Goal: Task Accomplishment & Management: Complete application form

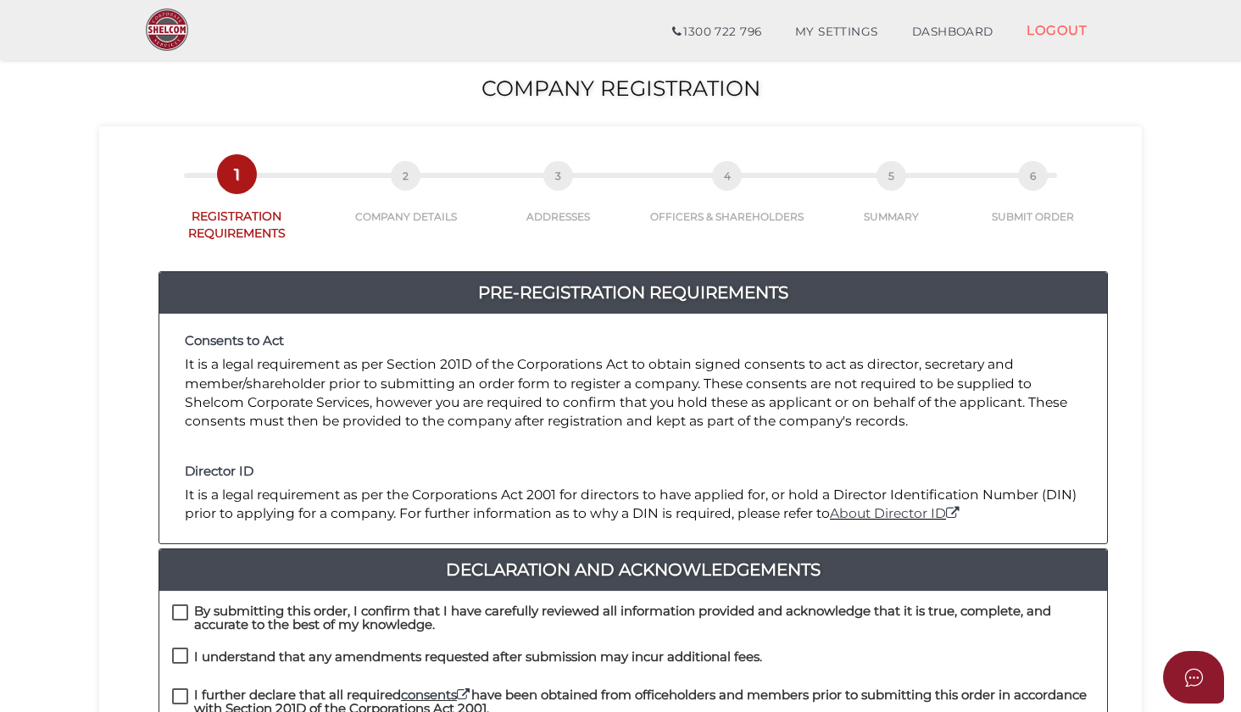
scroll to position [155, 0]
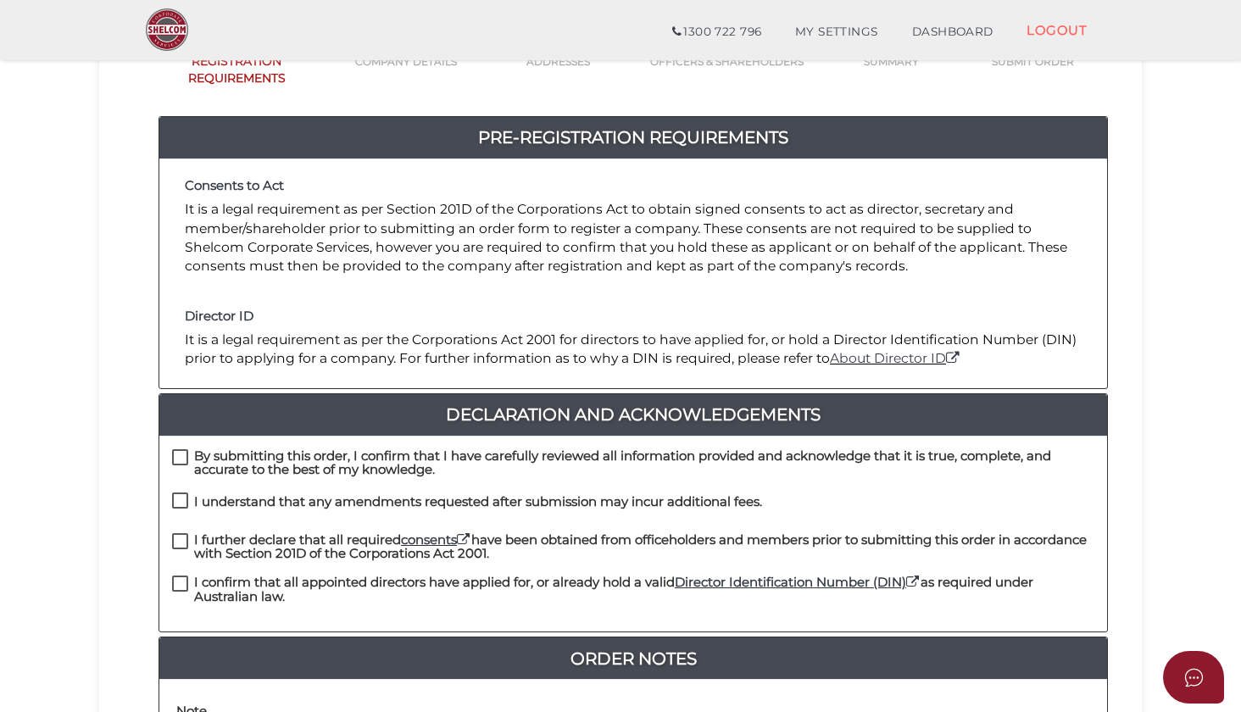
click at [181, 456] on label "By submitting this order, I confirm that I have carefully reviewed all informat…" at bounding box center [633, 459] width 922 height 21
checkbox input "true"
click at [181, 503] on label "I understand that any amendments requested after submission may incur additiona…" at bounding box center [467, 505] width 590 height 21
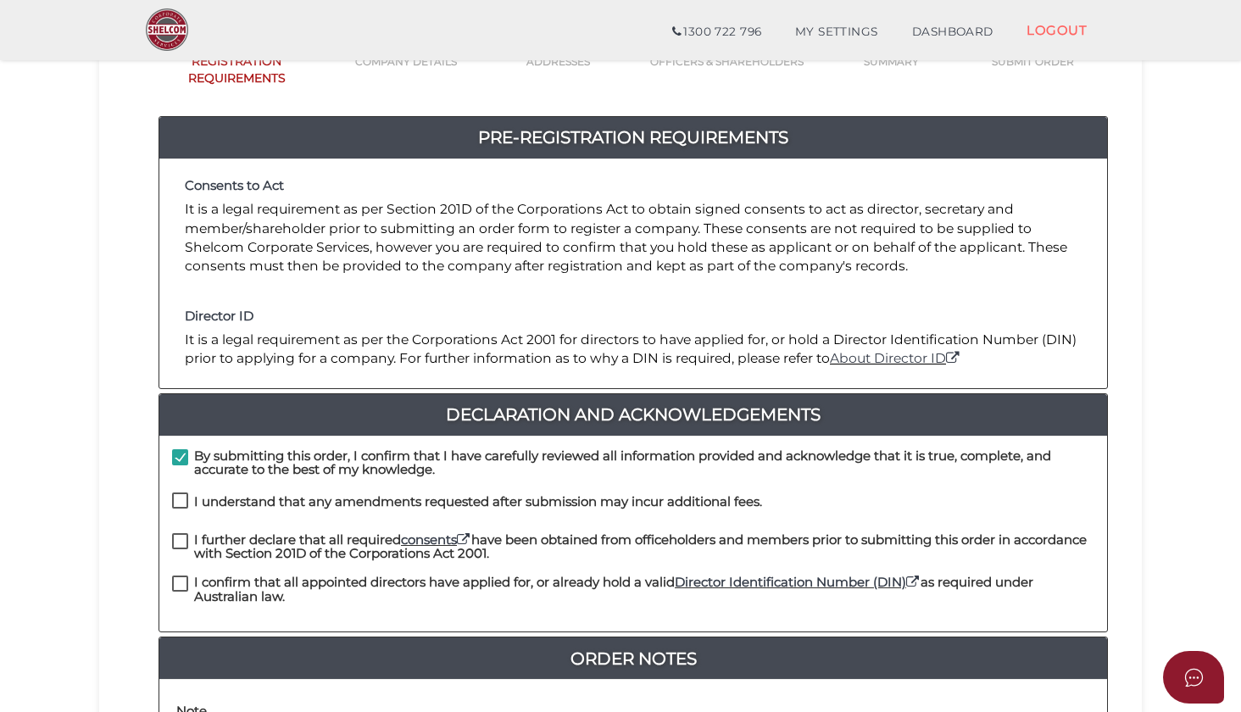
checkbox input "true"
click at [180, 544] on label "I further declare that all required consents have been obtained from officehold…" at bounding box center [633, 543] width 922 height 21
checkbox input "true"
click at [181, 575] on label "I confirm that all appointed directors have applied for, or already hold a vali…" at bounding box center [633, 585] width 922 height 21
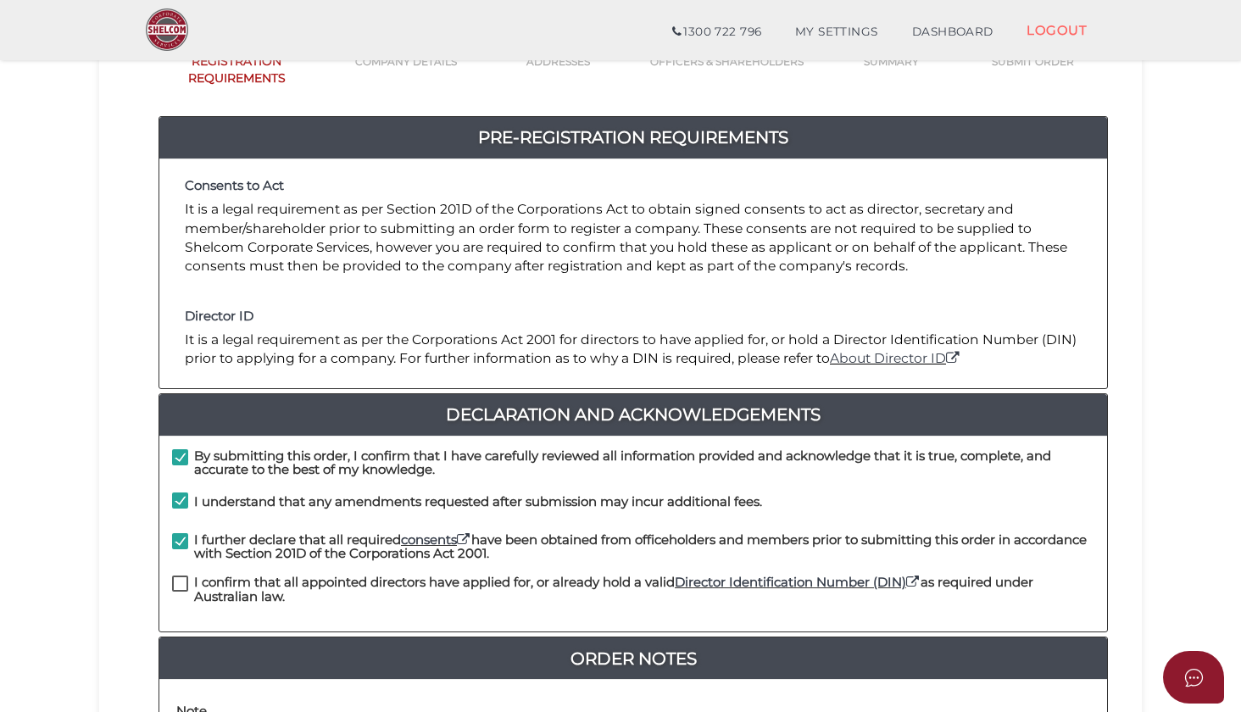
checkbox input "true"
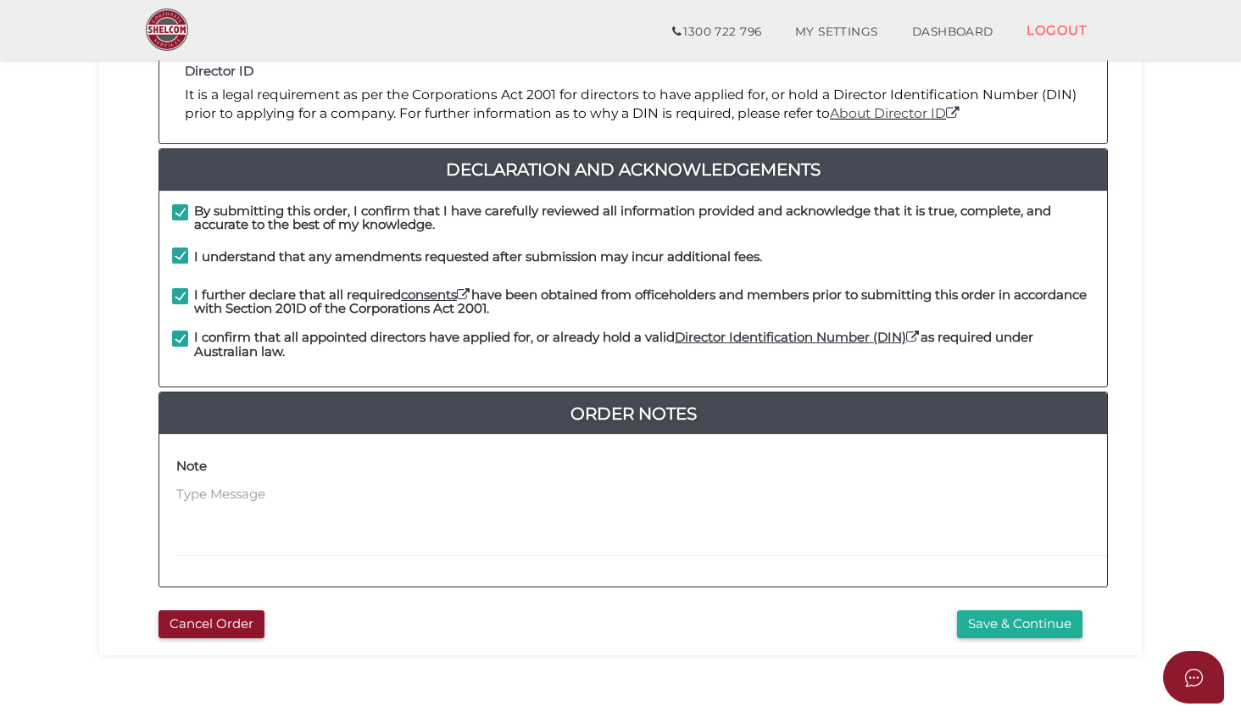
scroll to position [401, 0]
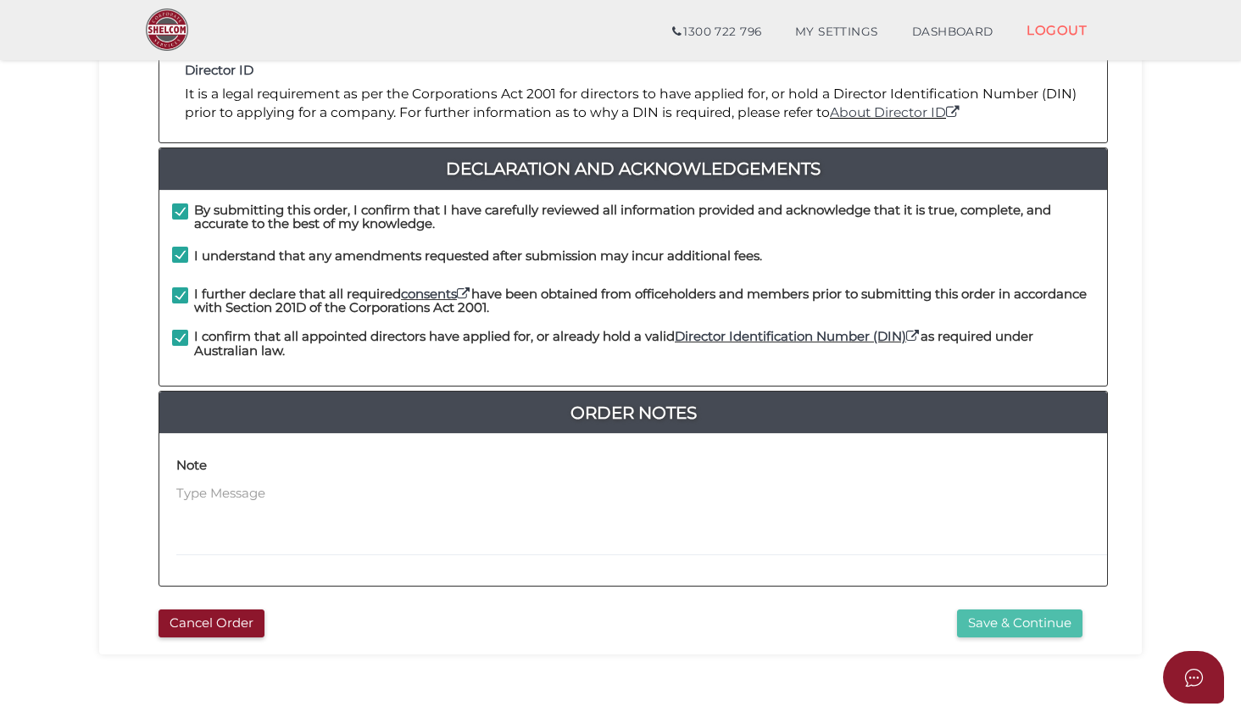
click at [1035, 618] on button "Save & Continue" at bounding box center [1019, 623] width 125 height 28
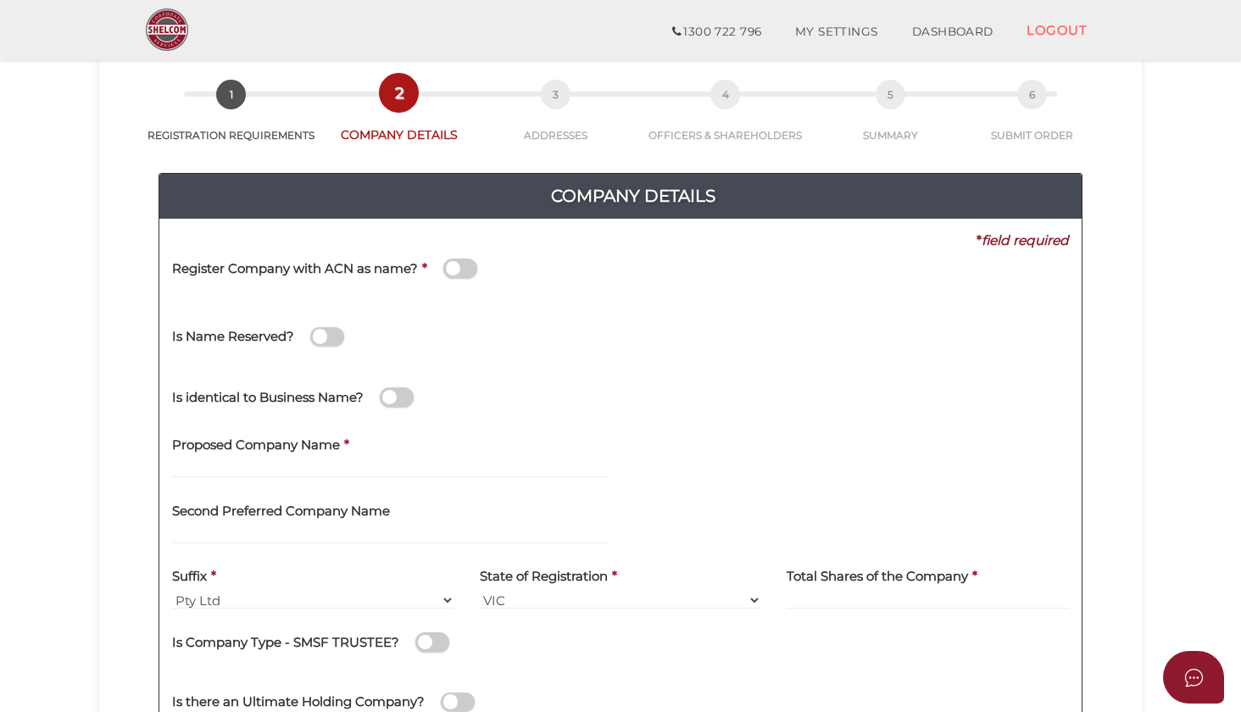
scroll to position [80, 0]
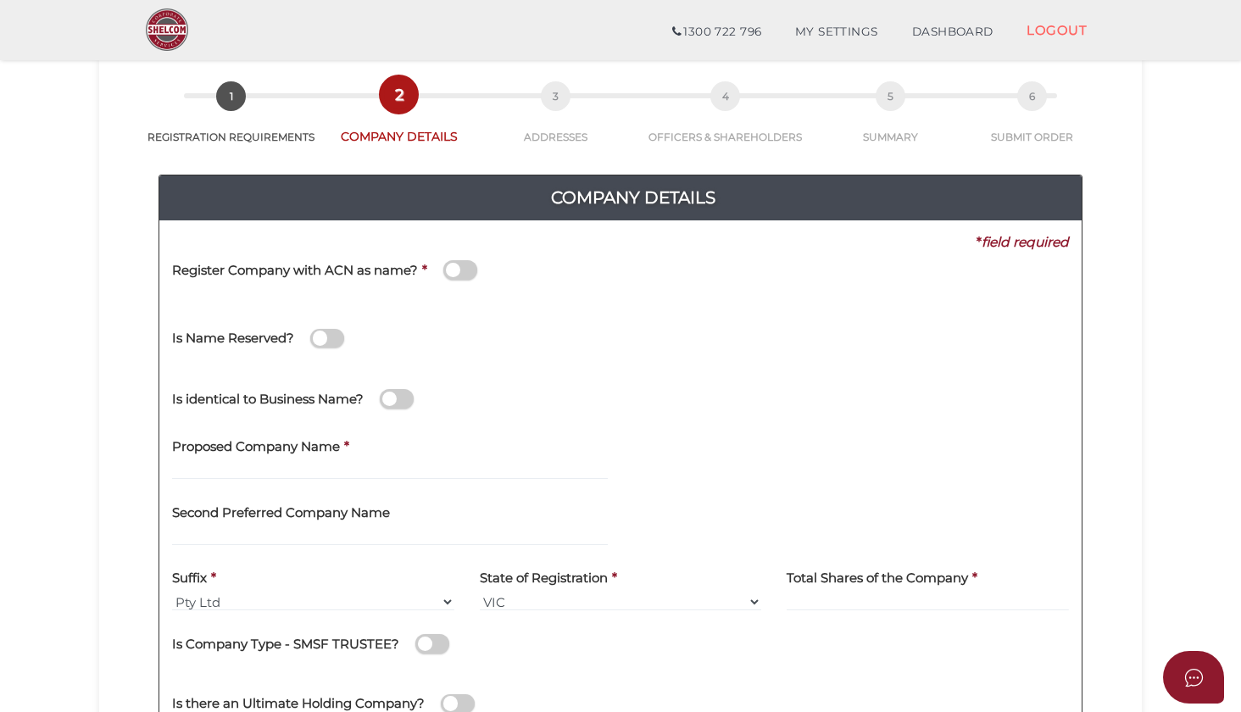
click at [342, 334] on span at bounding box center [327, 338] width 34 height 19
click at [0, 0] on input "checkbox" at bounding box center [0, 0] width 0 height 0
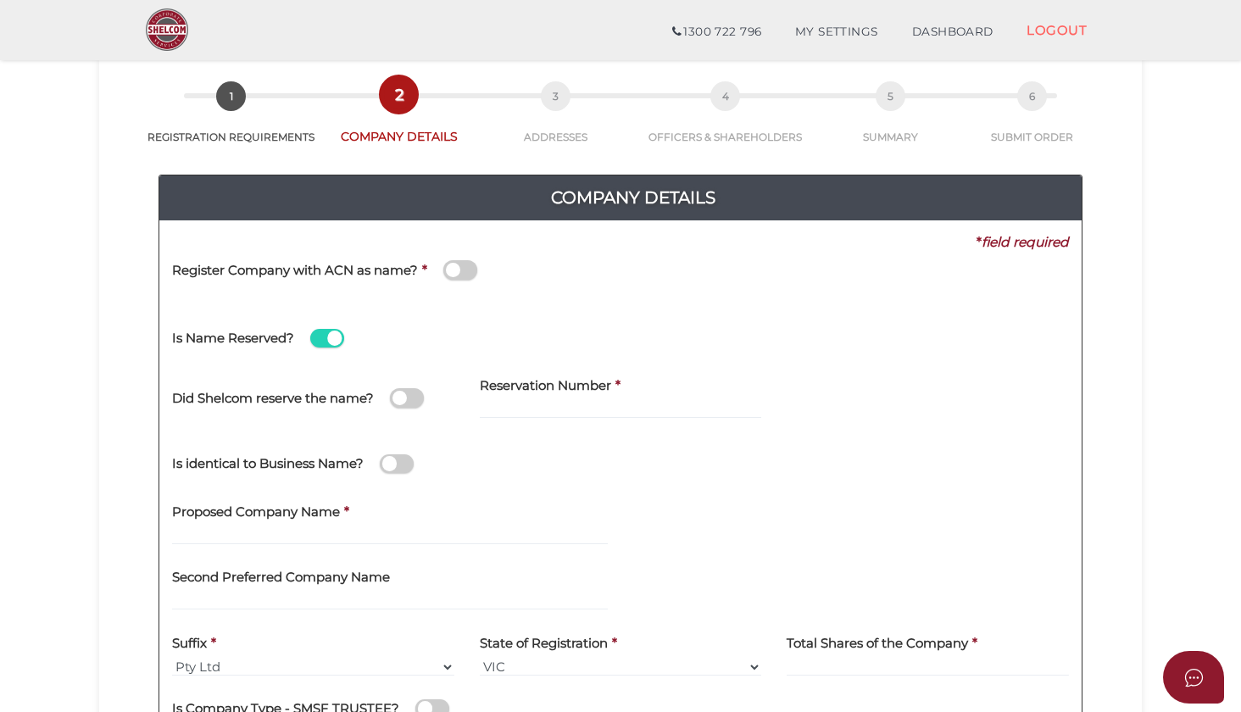
click at [322, 335] on span at bounding box center [327, 338] width 34 height 19
click at [0, 0] on input "checkbox" at bounding box center [0, 0] width 0 height 0
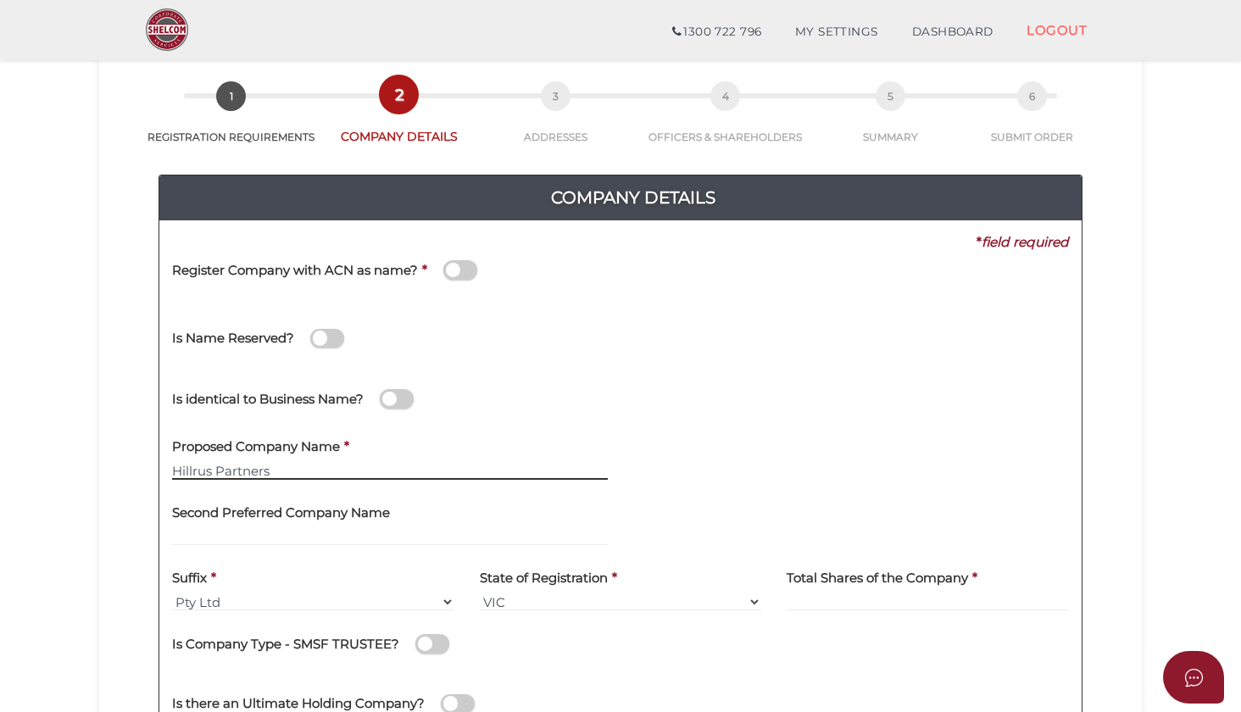
type input "Hillrus Partners"
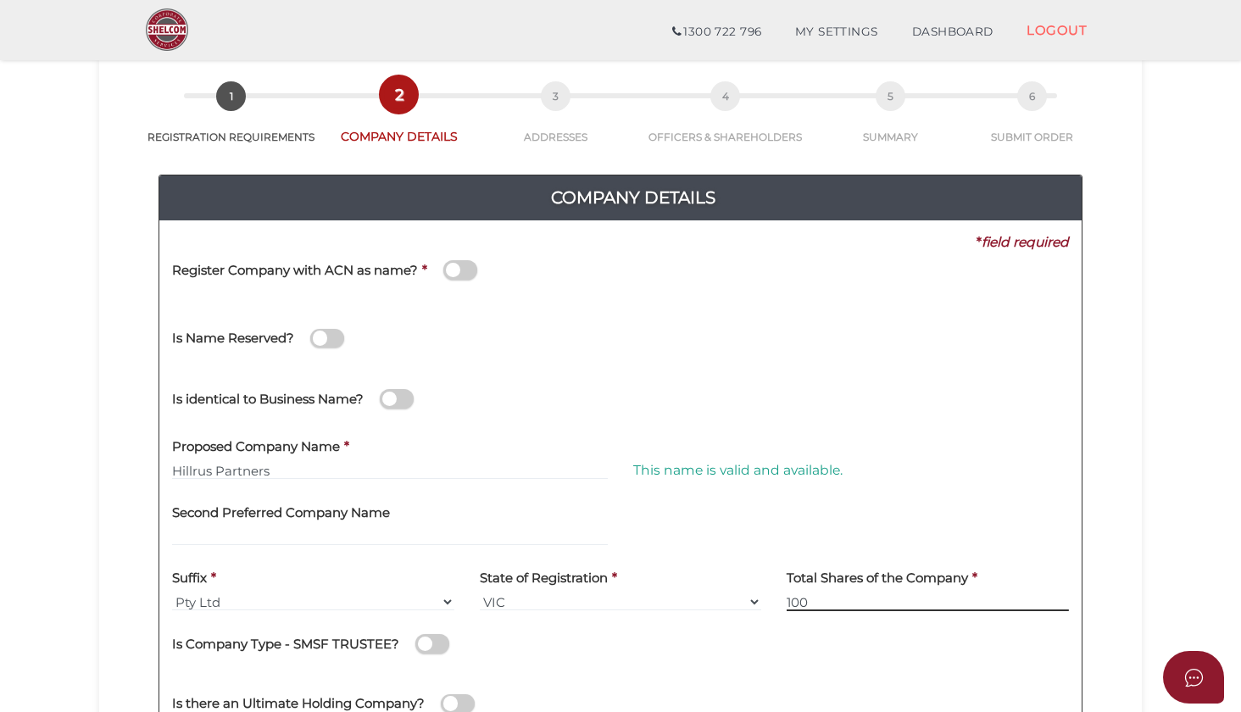
type input "100"
click at [470, 401] on div "Is identical to Business Name?" at bounding box center [326, 389] width 308 height 47
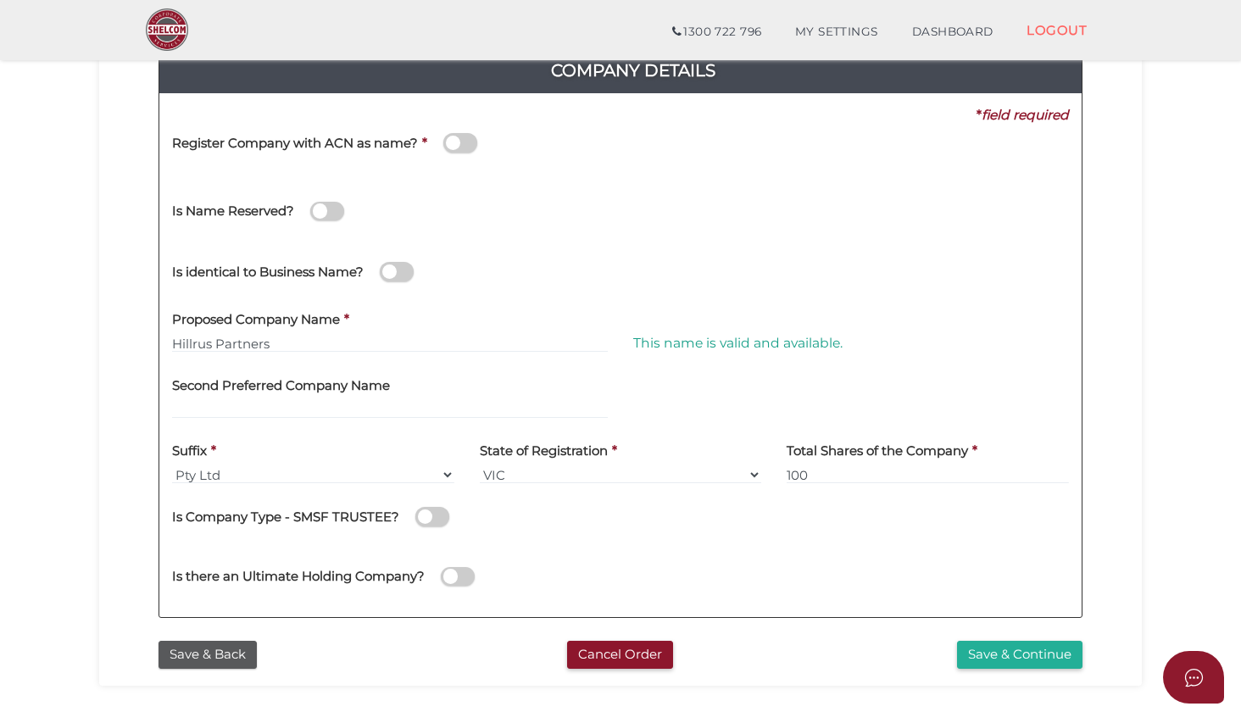
scroll to position [208, 0]
click at [1018, 651] on button "Save & Continue" at bounding box center [1019, 654] width 125 height 28
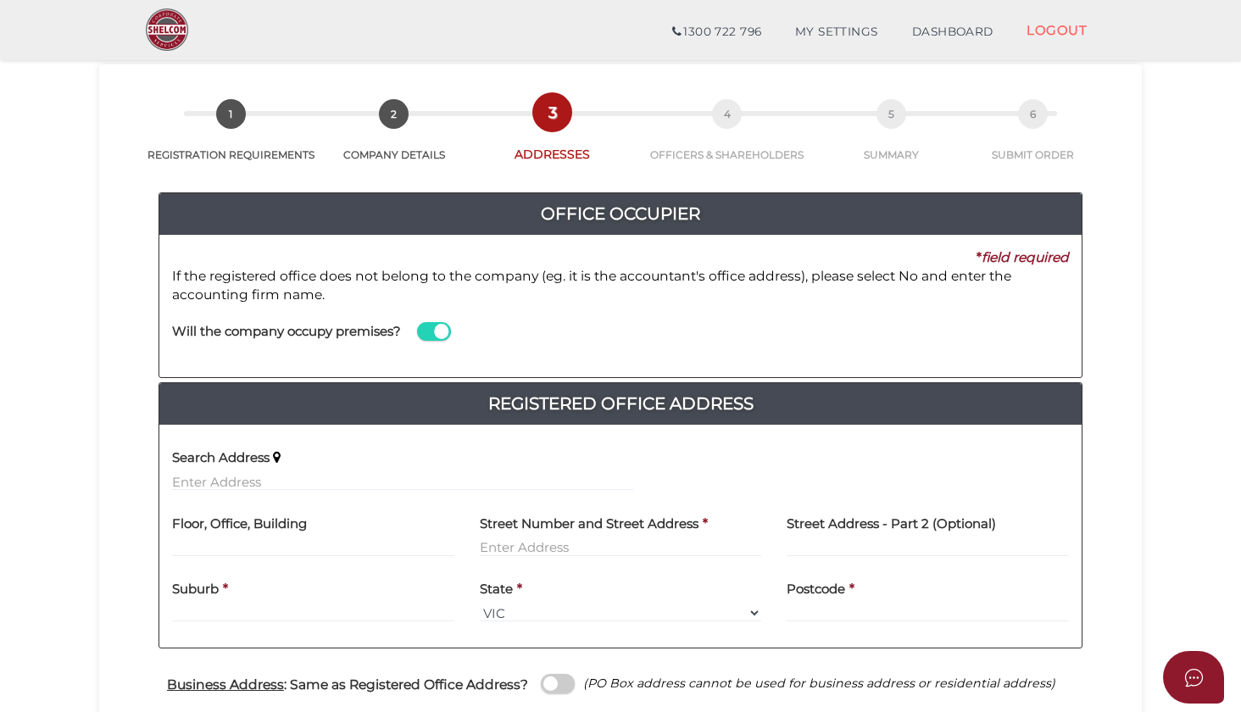
scroll to position [67, 0]
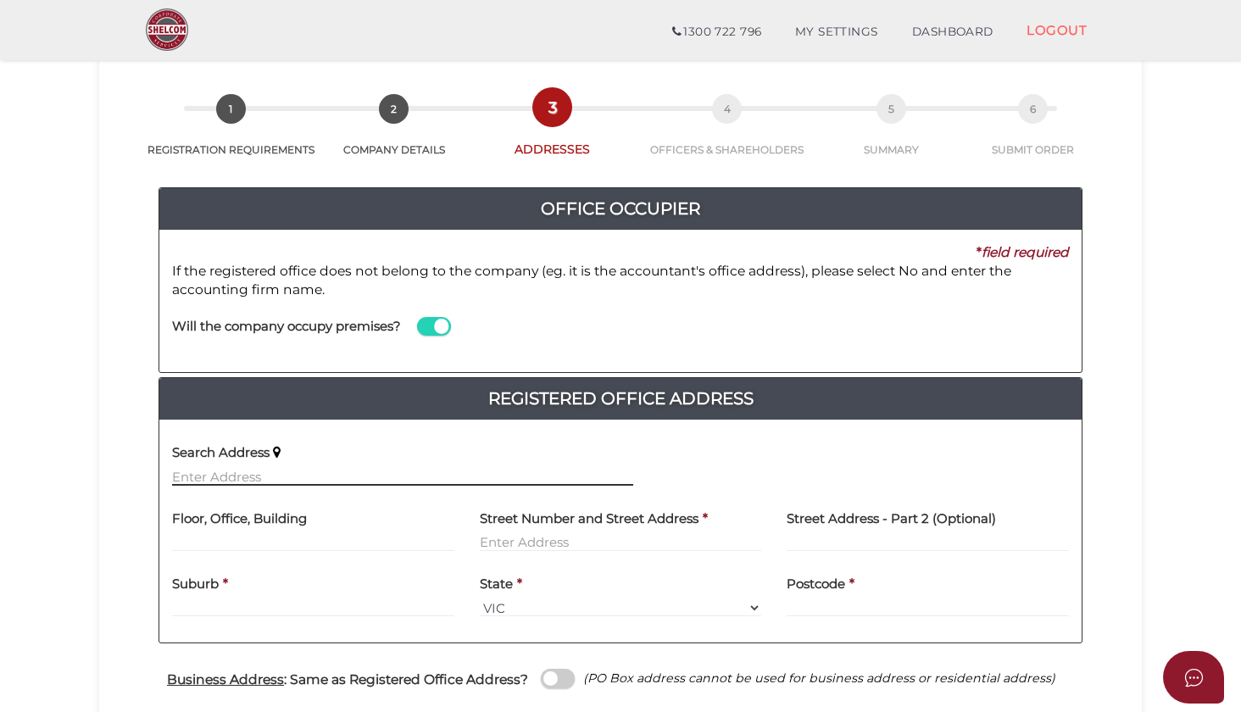
click at [472, 469] on input "text" at bounding box center [402, 476] width 461 height 19
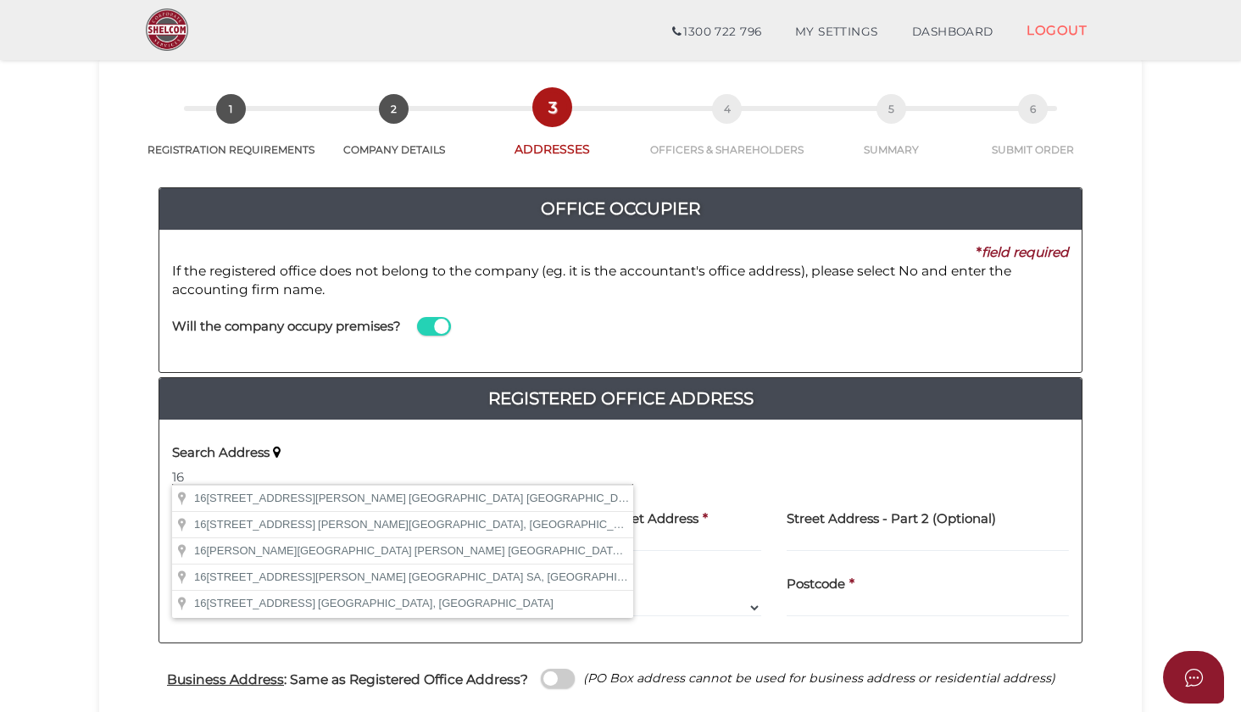
type input "1"
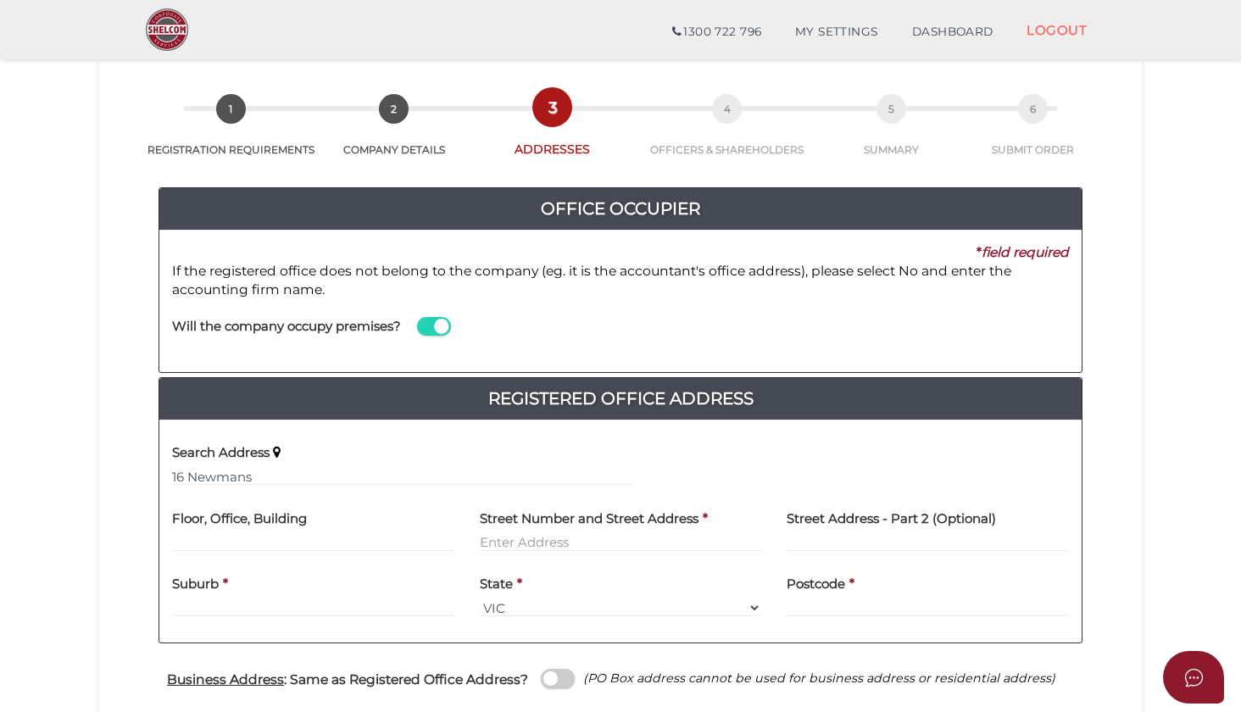
type input "[STREET_ADDRESS]"
type input "[DEMOGRAPHIC_DATA]"
select select "VIC"
type input "3106"
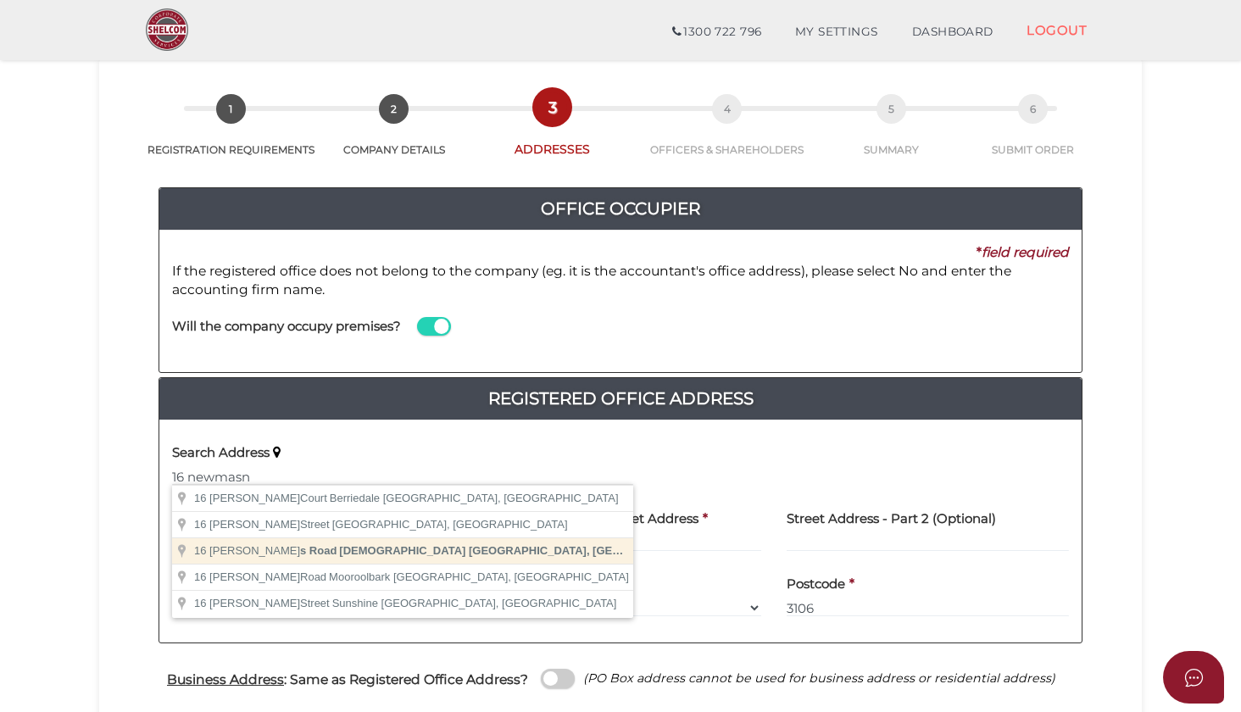
type input "[STREET_ADDRESS]"
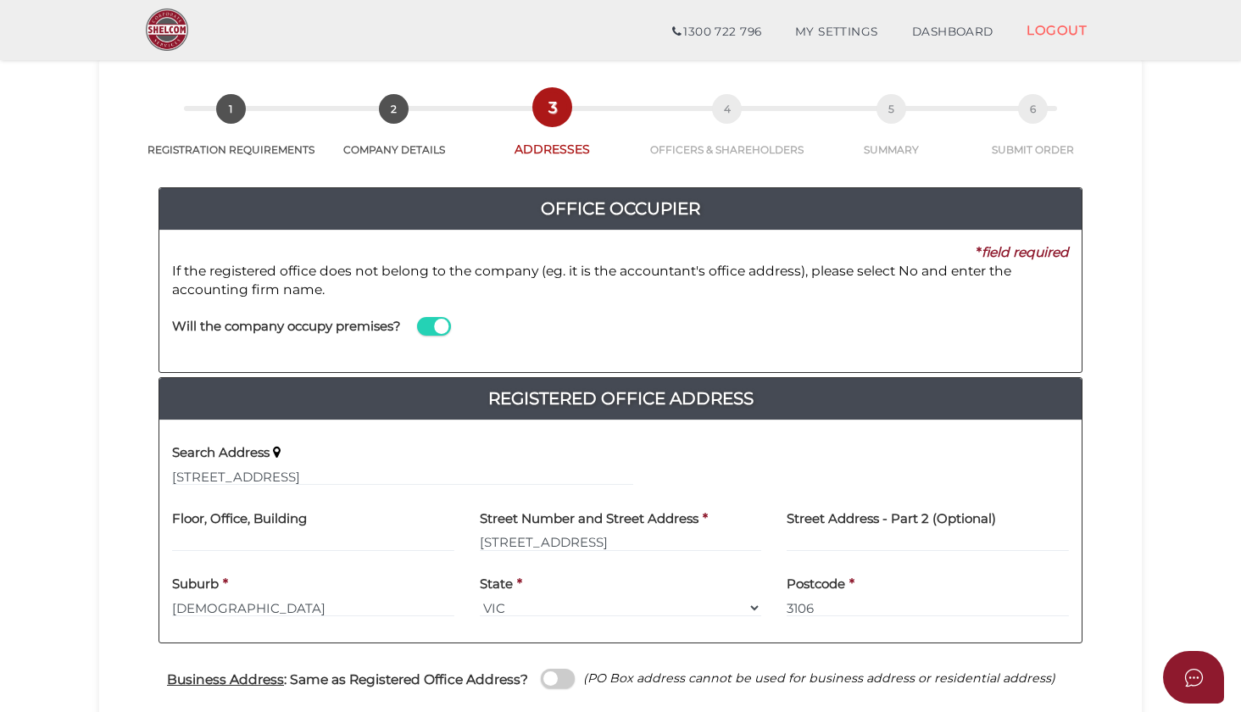
type input "16 Newmans Road"
type input "Templestowe"
select select "VIC"
type input "3106"
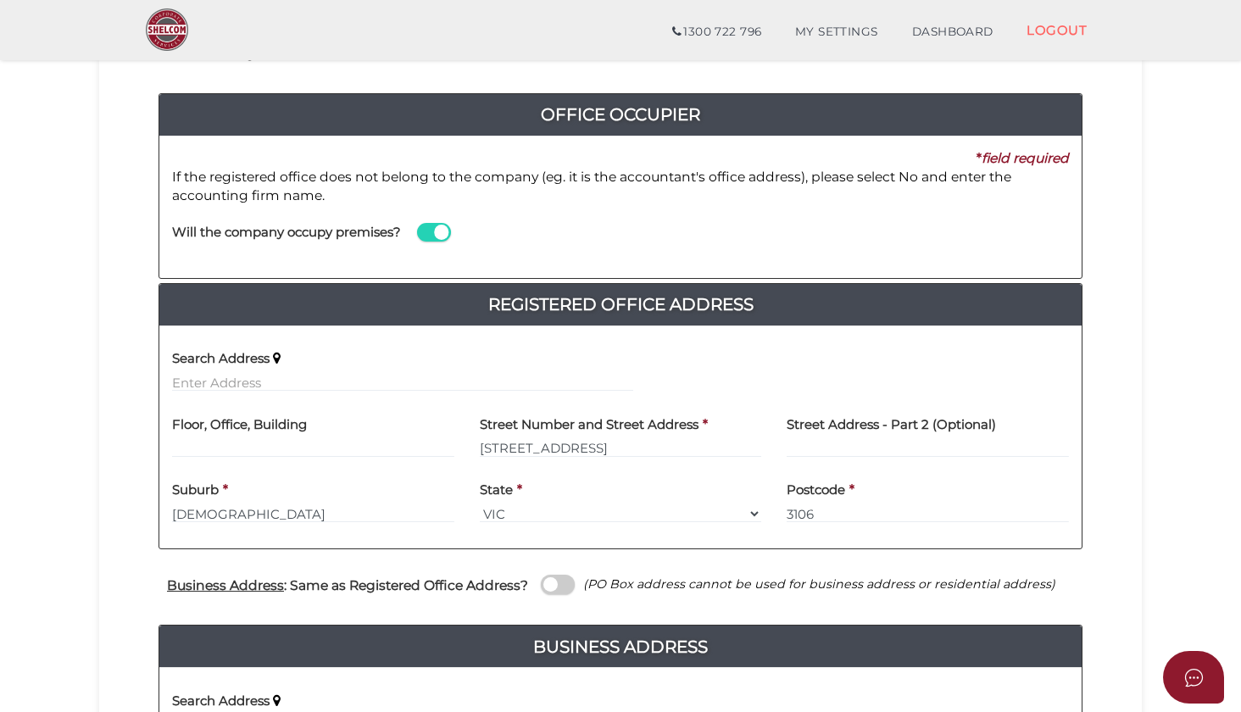
scroll to position [180, 0]
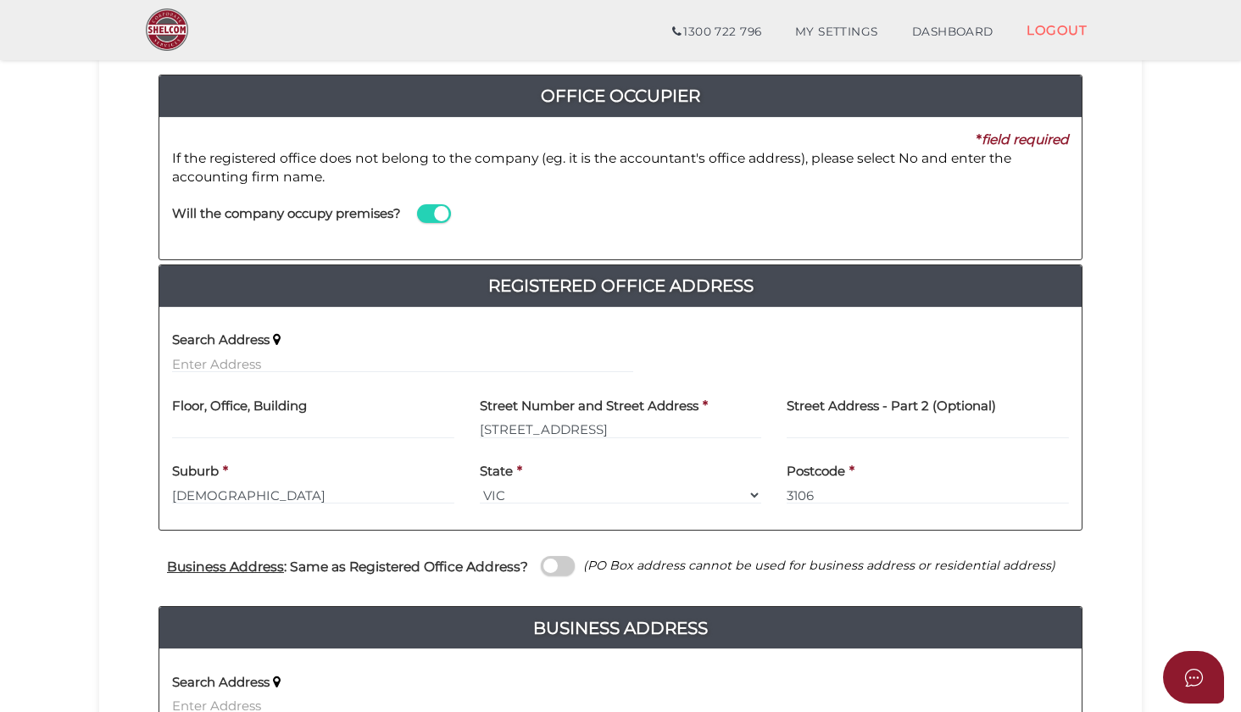
click at [575, 561] on span at bounding box center [558, 565] width 34 height 19
click at [0, 0] on input "checkbox" at bounding box center [0, 0] width 0 height 0
type input "16 Newmans Road"
type input "Templestowe"
select select "VIC"
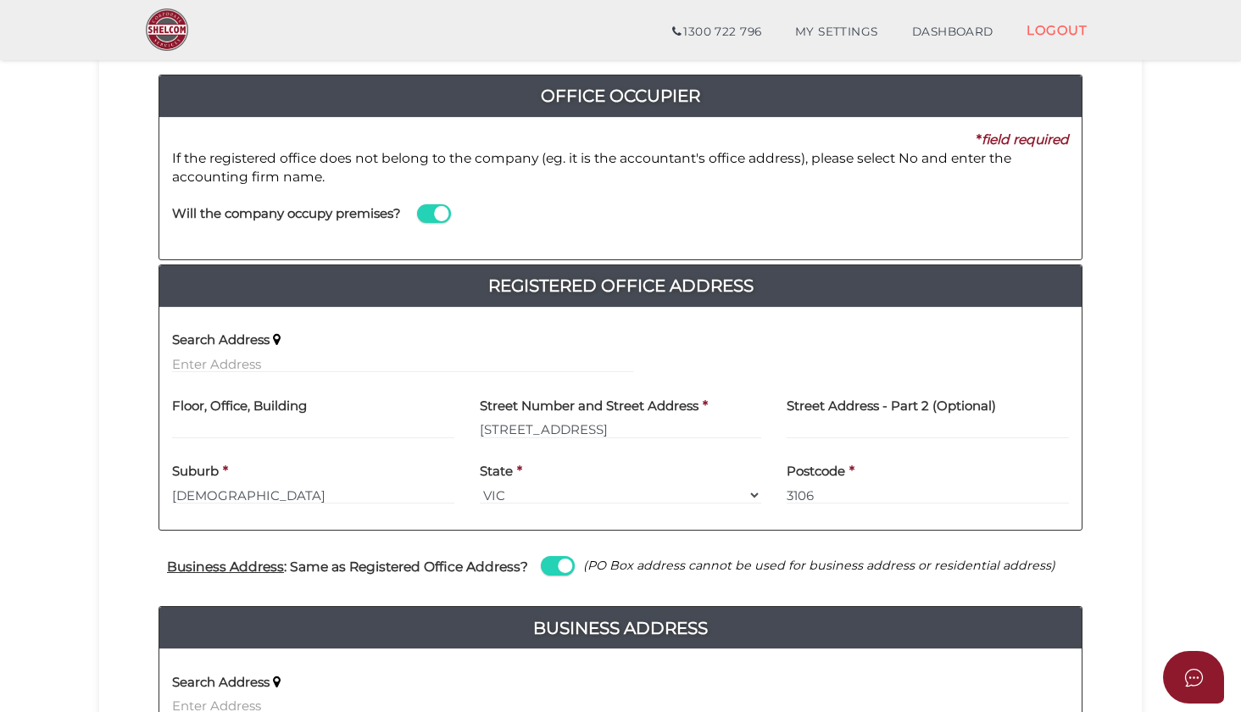
type input "3106"
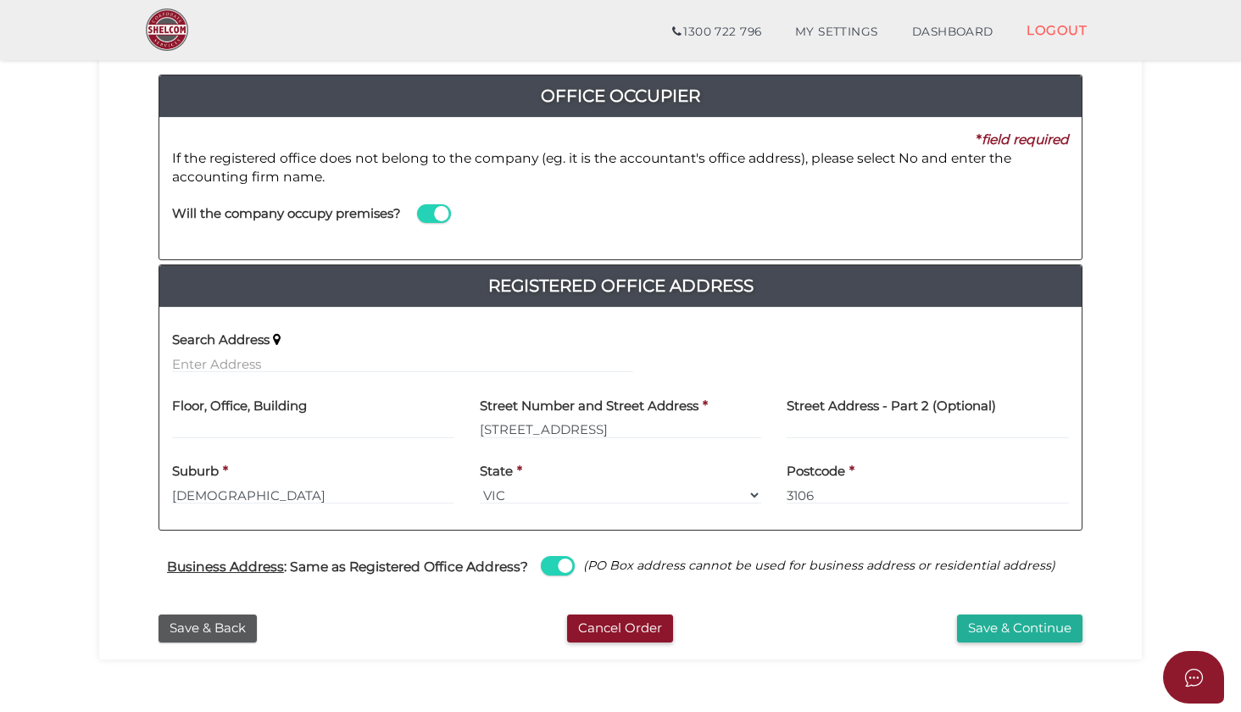
click at [568, 563] on span at bounding box center [558, 565] width 34 height 19
click at [0, 0] on input "checkbox" at bounding box center [0, 0] width 0 height 0
select select
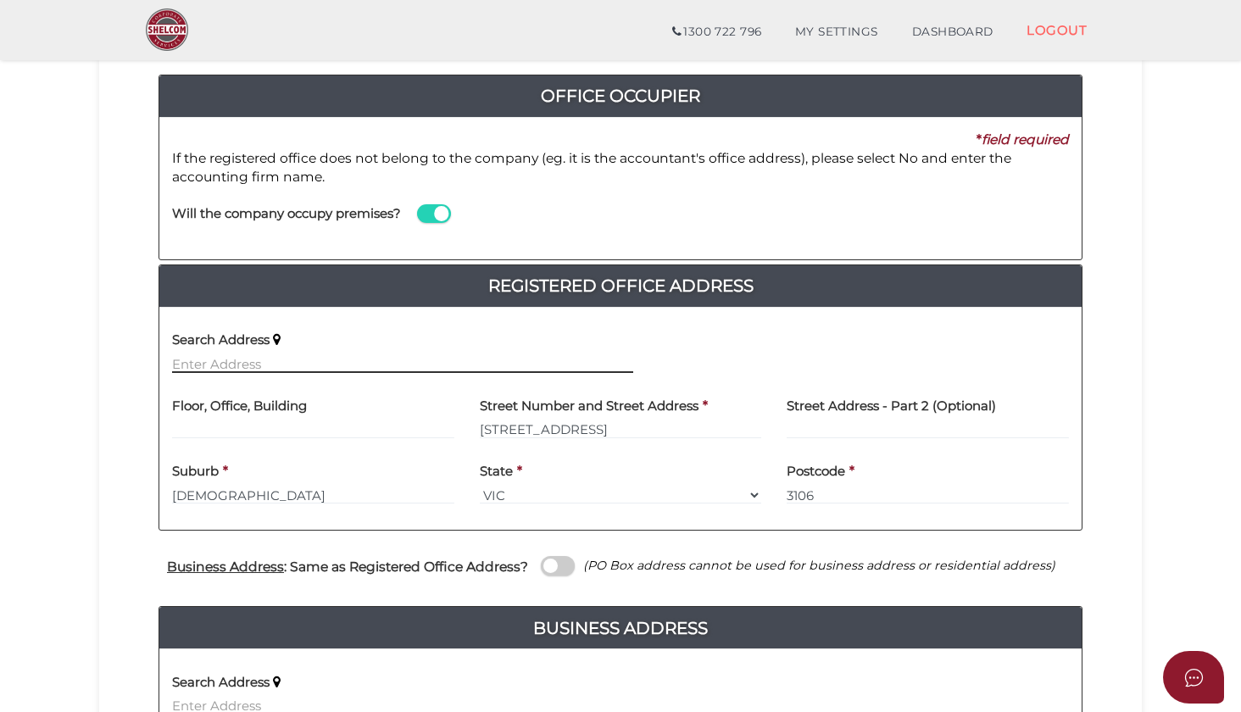
click at [251, 354] on input "text" at bounding box center [402, 363] width 461 height 19
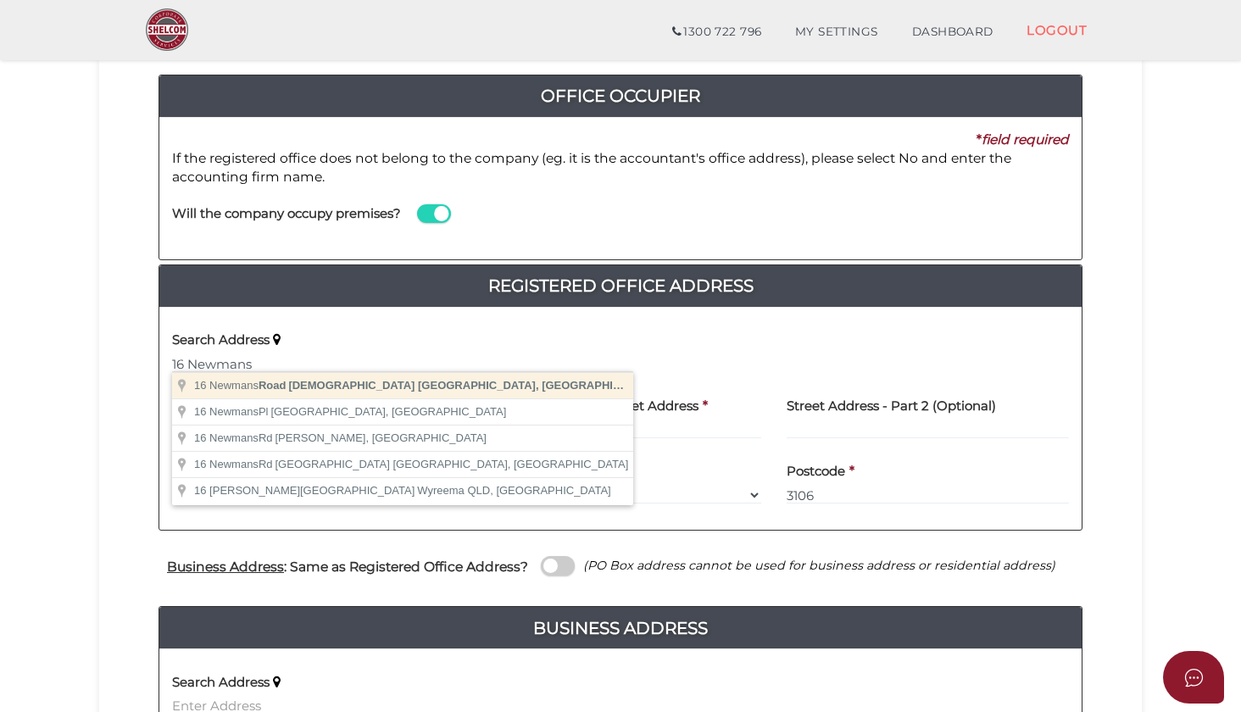
type input "[STREET_ADDRESS]"
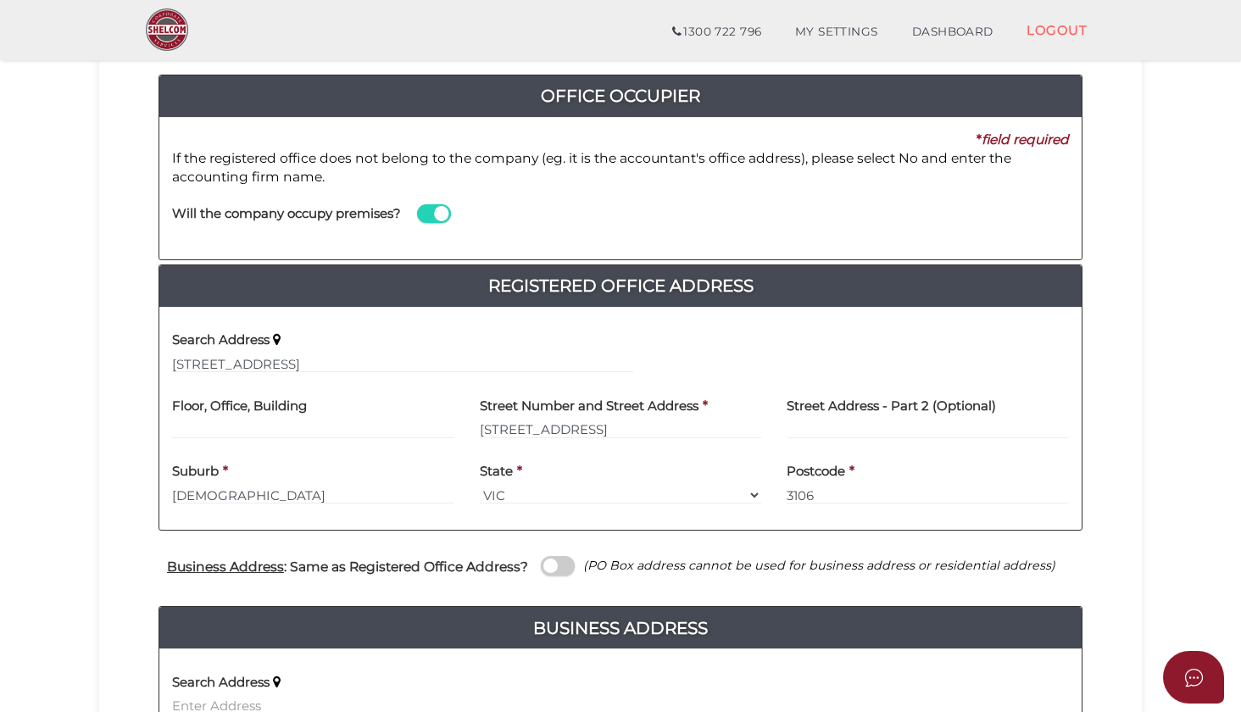
type input "[STREET_ADDRESS]"
type input "[DEMOGRAPHIC_DATA]"
select select "VIC"
type input "3106"
click at [290, 425] on input "text" at bounding box center [313, 429] width 282 height 19
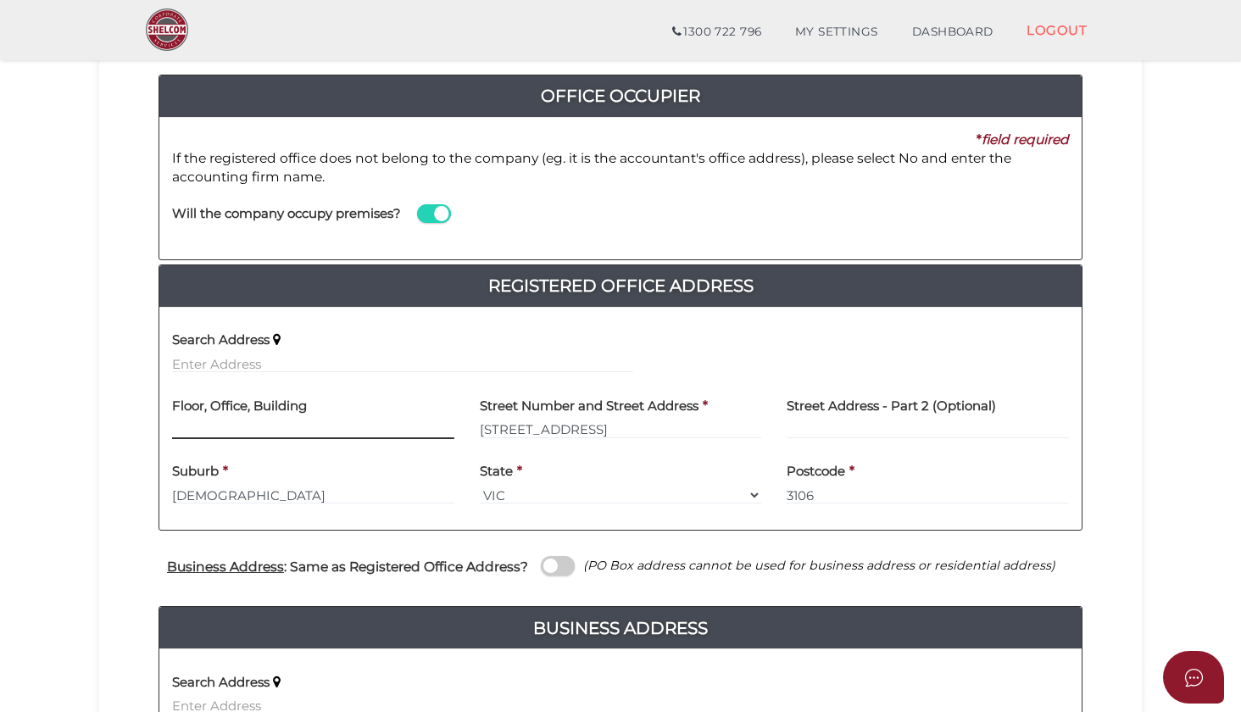
type input "1"
drag, startPoint x: 292, startPoint y: 424, endPoint x: 139, endPoint y: 421, distance: 152.6
click at [139, 421] on div "Office Occupier Yes * field required If the registered office does not belong t…" at bounding box center [620, 466] width 1017 height 842
click at [383, 375] on div "Search Address" at bounding box center [402, 353] width 486 height 66
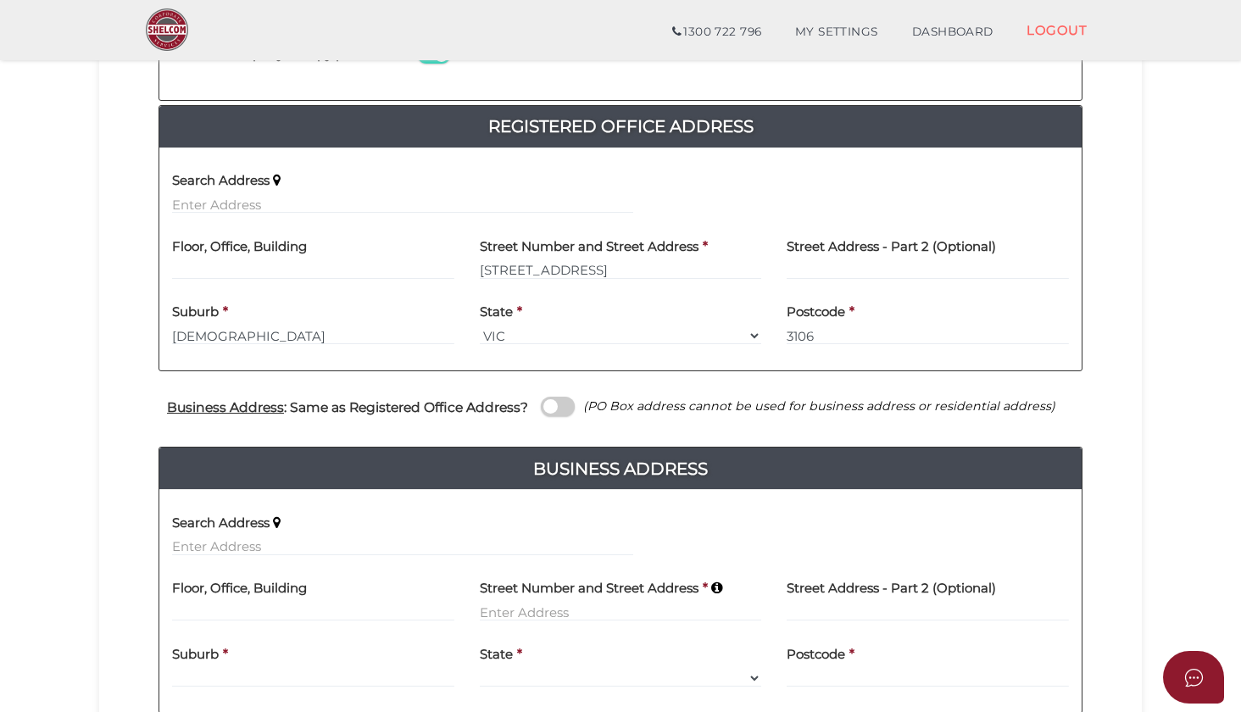
scroll to position [469, 0]
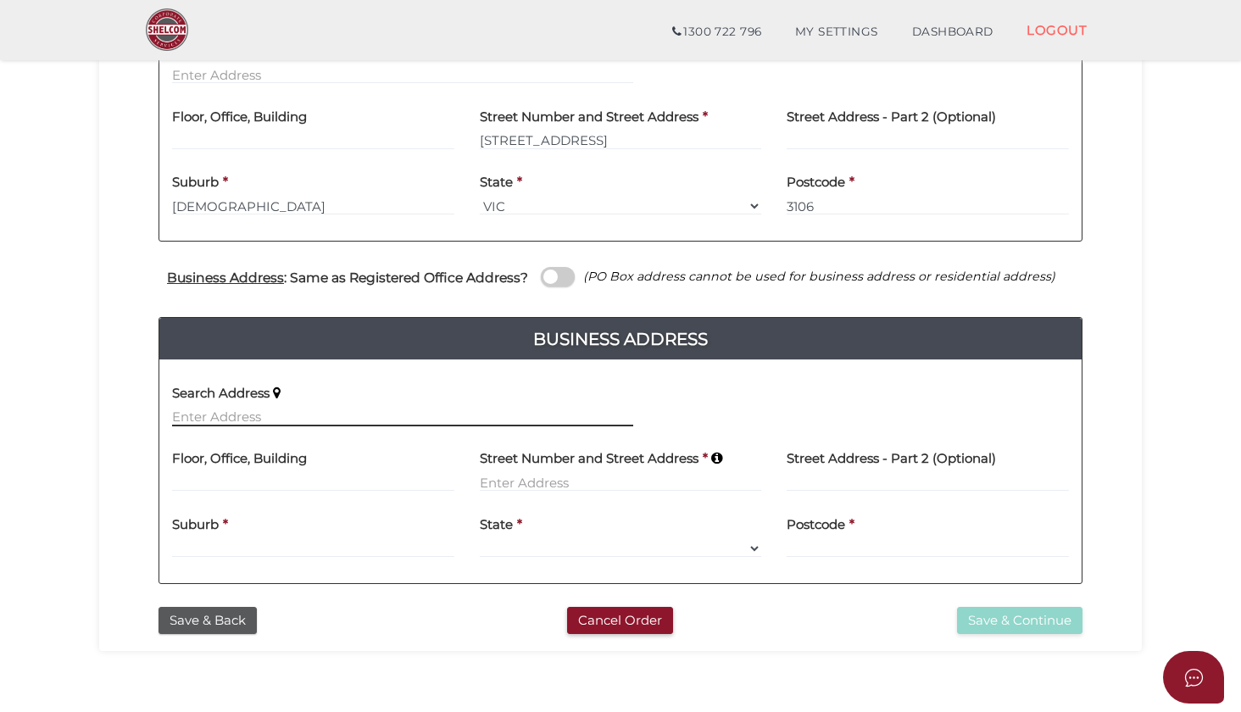
click at [249, 417] on input "text" at bounding box center [402, 417] width 461 height 19
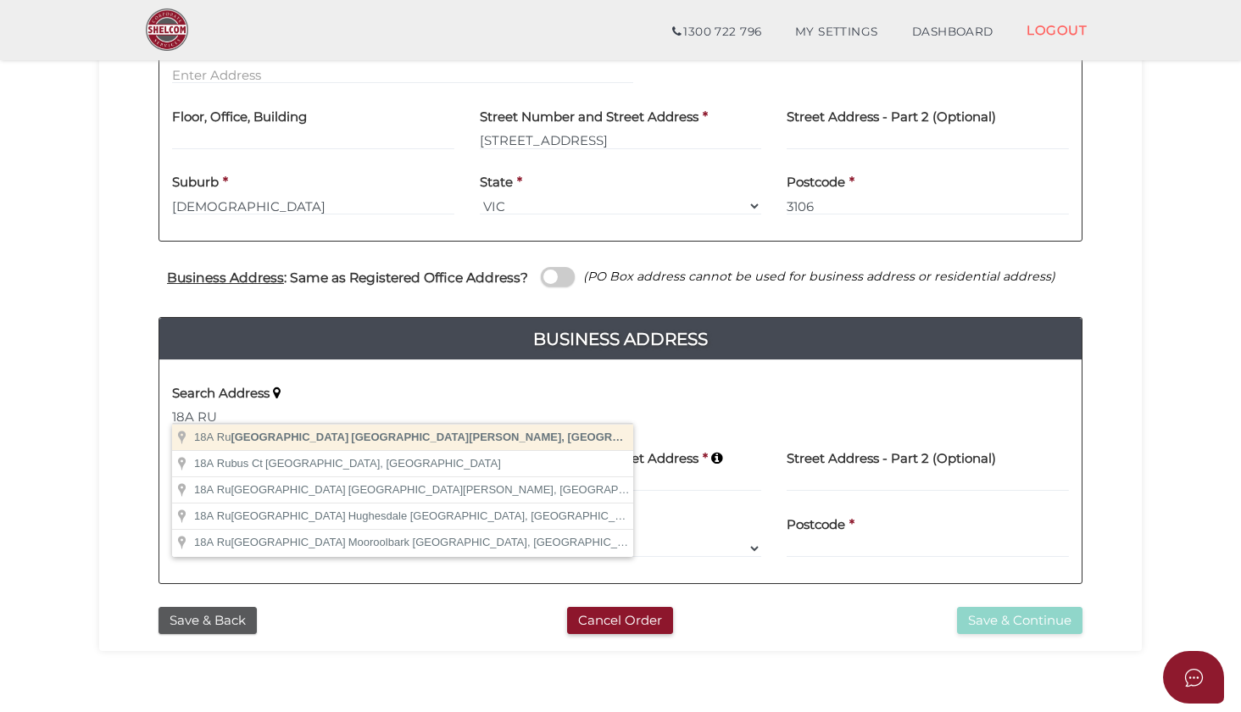
type input "18A Rutland Road, Box Hill VIC, Australia"
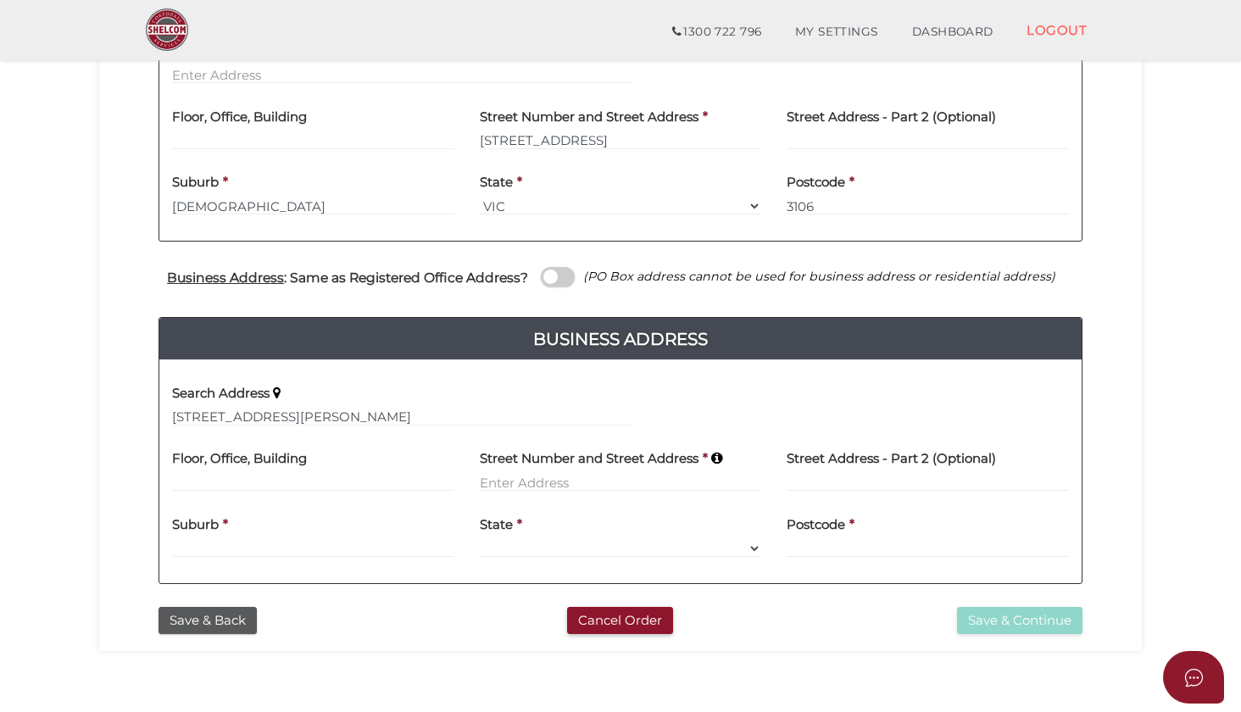
type input "18A Rutland Road"
type input "Box Hill"
select select "VIC"
type input "3128"
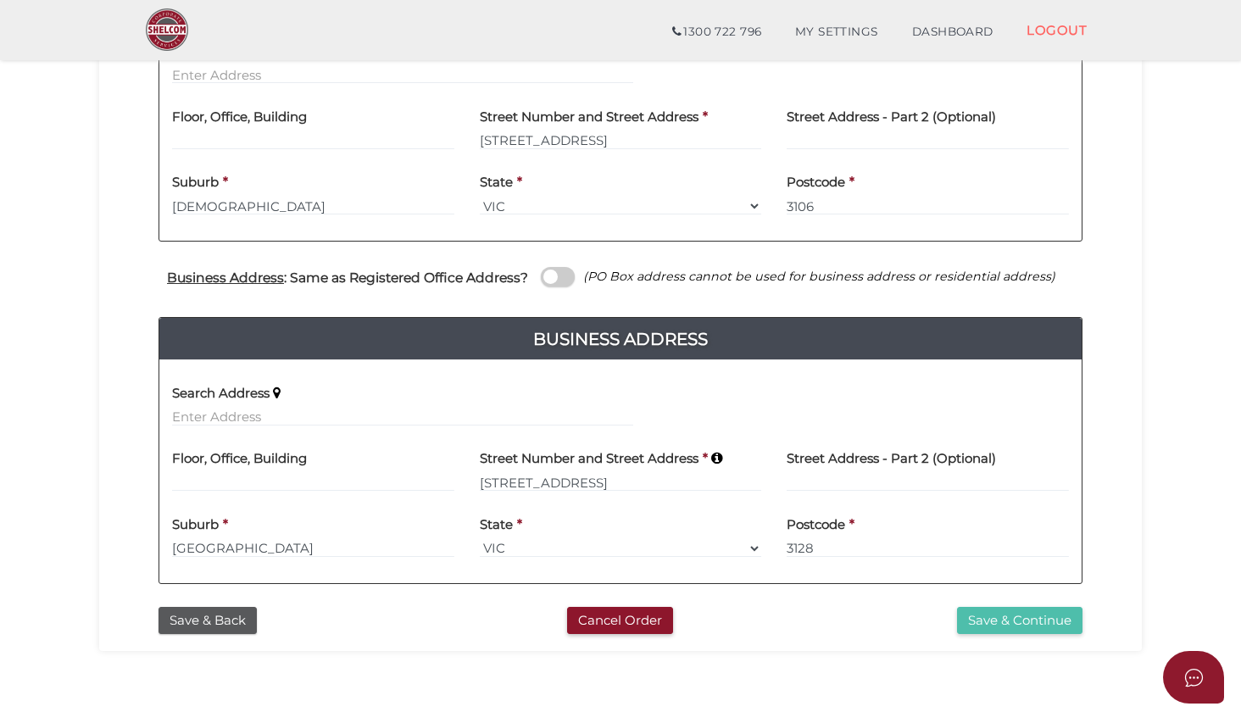
click at [1038, 619] on button "Save & Continue" at bounding box center [1019, 621] width 125 height 28
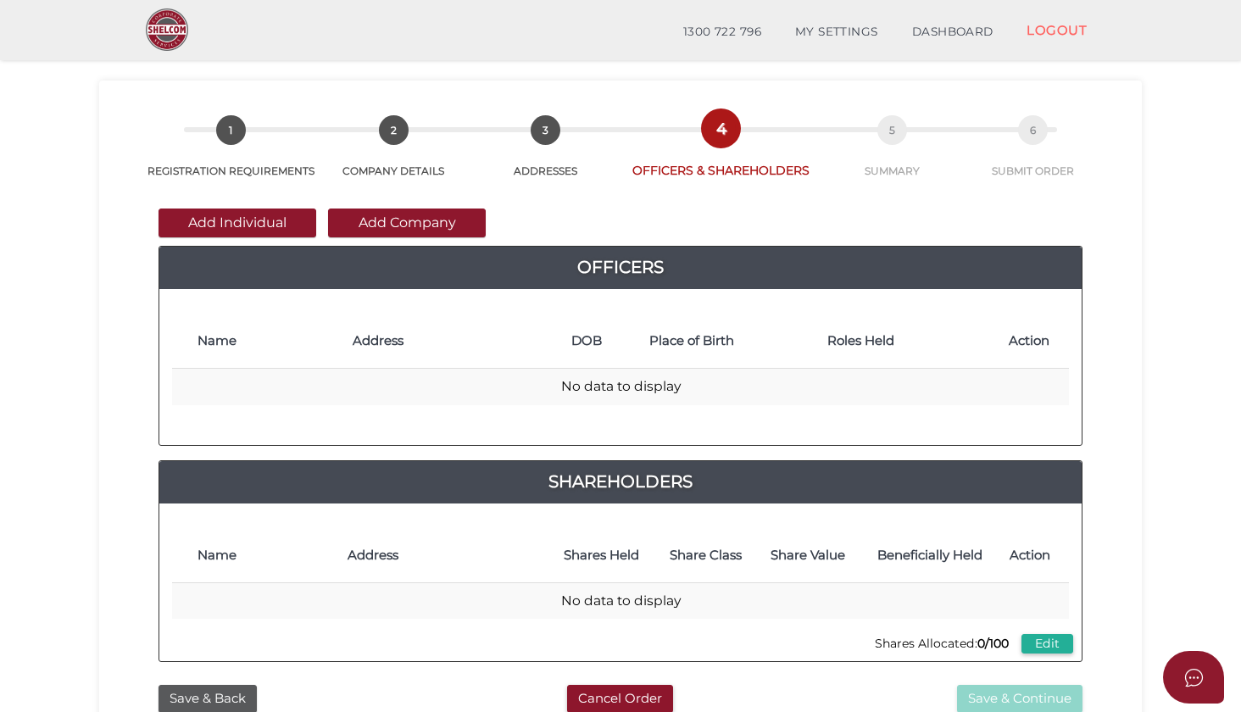
scroll to position [45, 0]
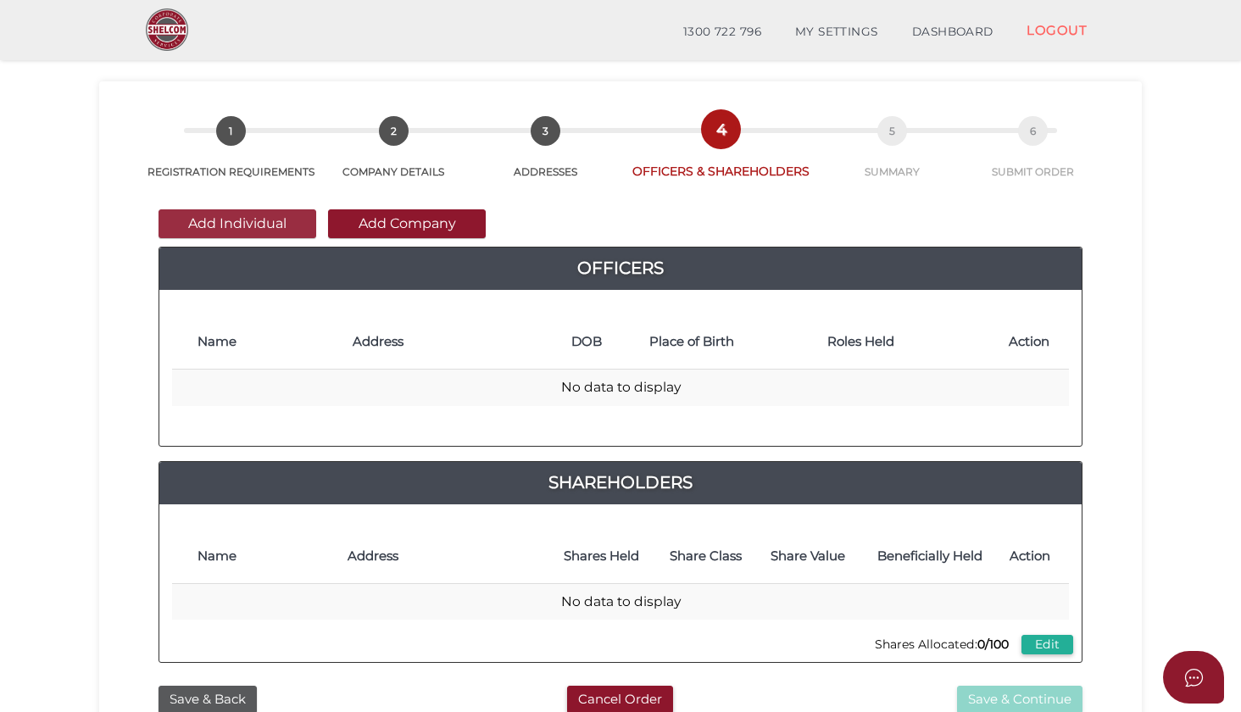
click at [250, 212] on button "Add Individual" at bounding box center [237, 223] width 158 height 29
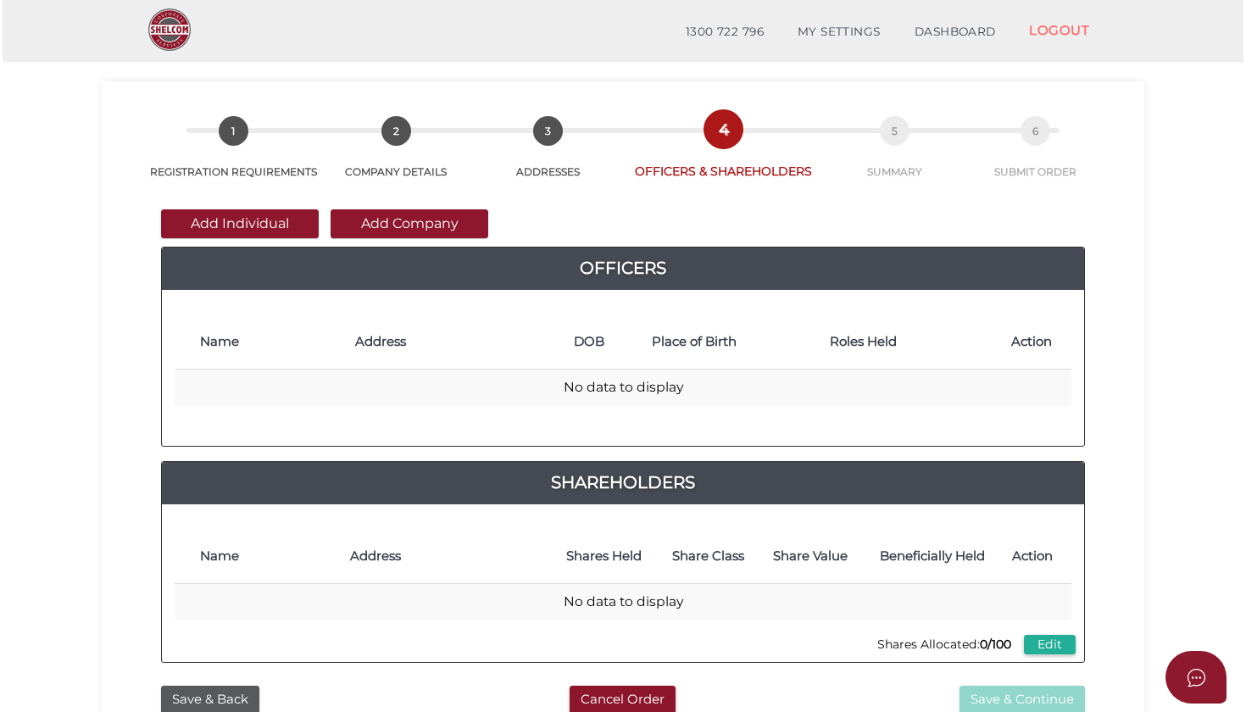
scroll to position [0, 0]
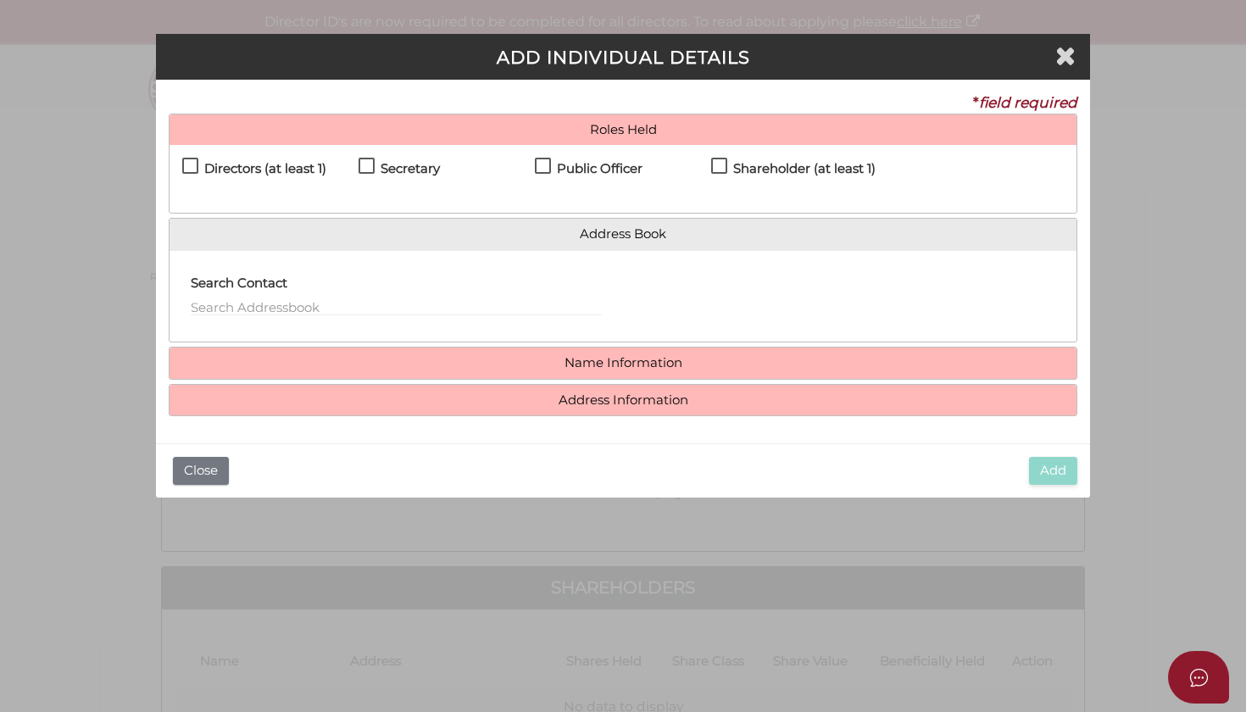
click at [219, 158] on div "Directors (at least 1)" at bounding box center [270, 173] width 176 height 30
click at [219, 168] on h4 "Directors (at least 1)" at bounding box center [265, 169] width 122 height 14
checkbox input "true"
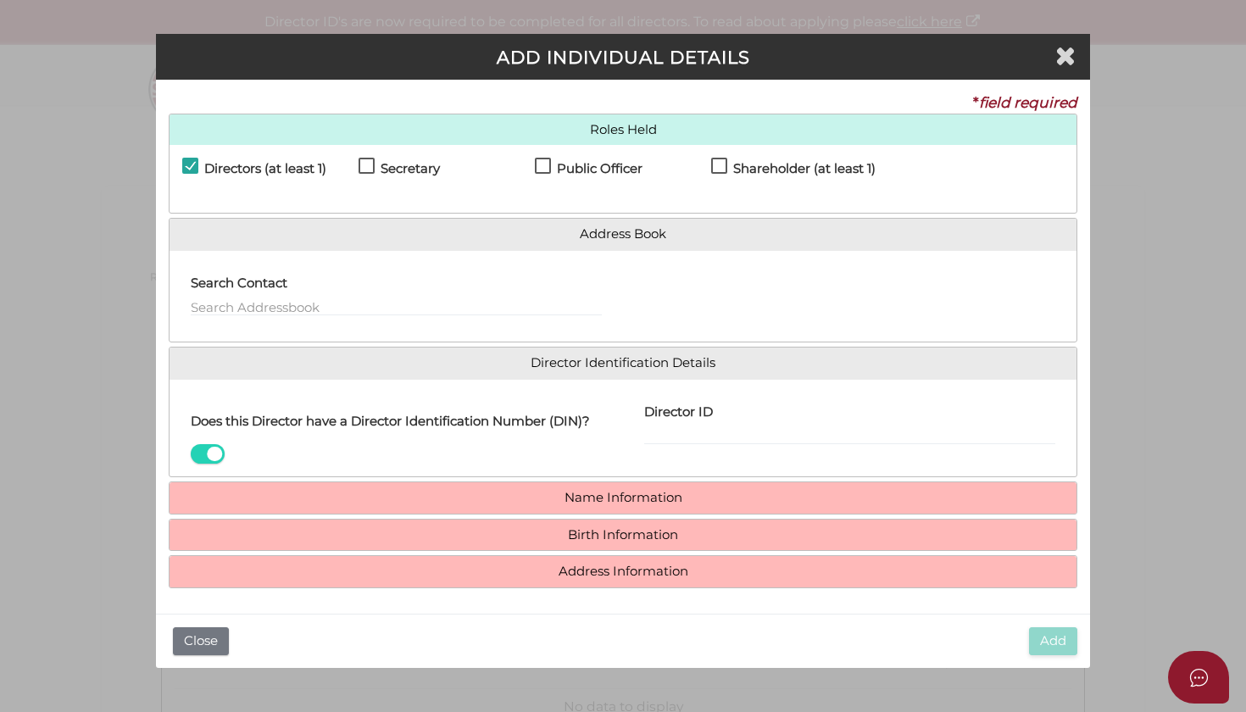
click at [766, 172] on h4 "Shareholder (at least 1)" at bounding box center [804, 169] width 142 height 14
checkbox input "true"
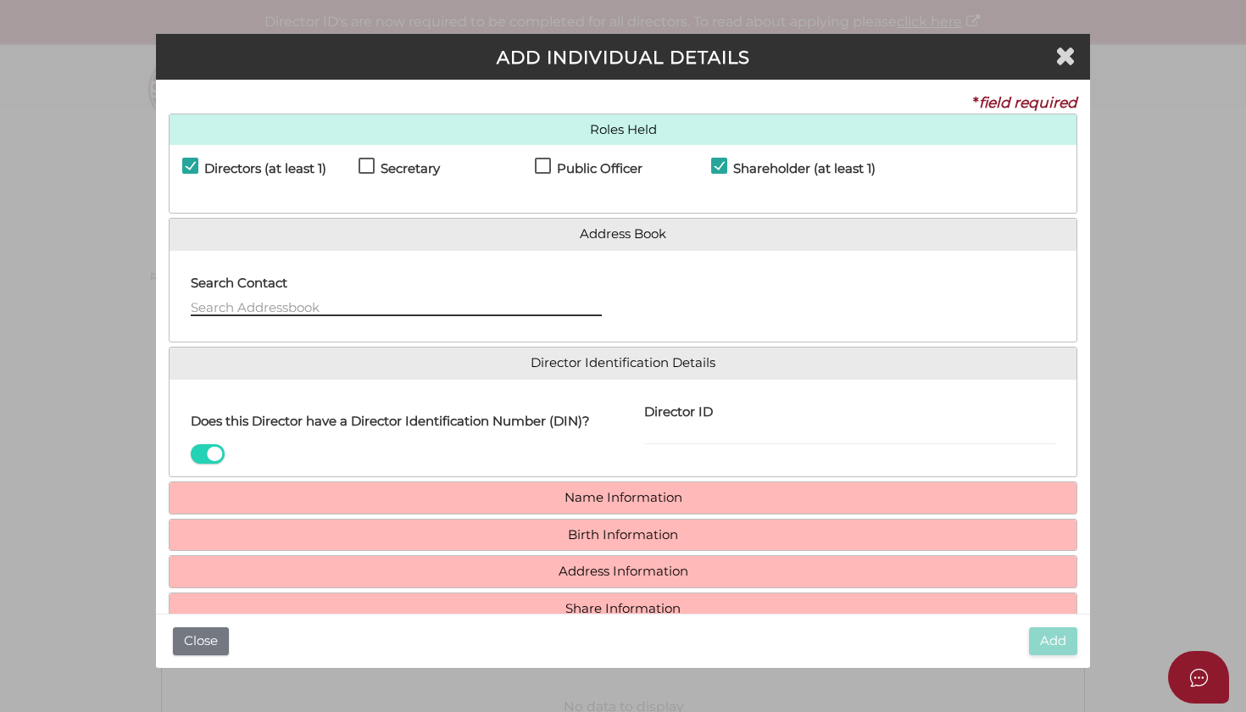
click at [464, 305] on input "text" at bounding box center [396, 306] width 411 height 19
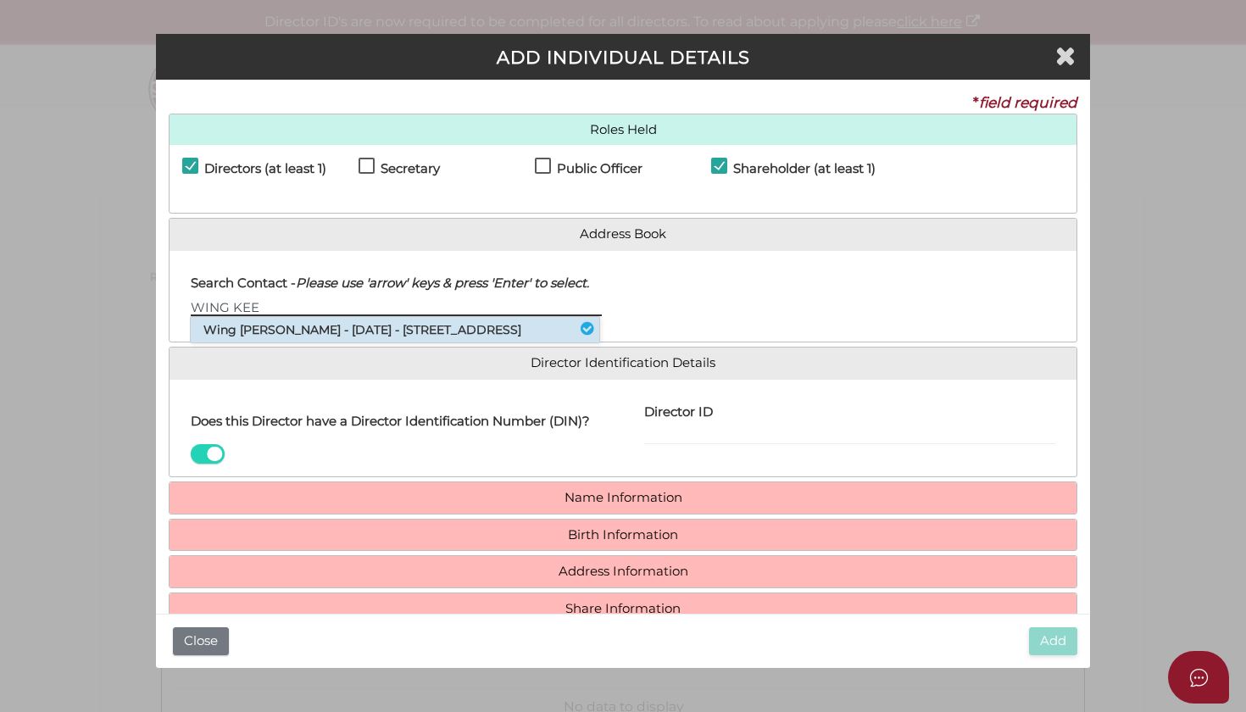
type input "WING KEE"
click at [501, 360] on div "Roles Held Directors (at least 1) Secretary Public Officer Member Shareholder (…" at bounding box center [623, 370] width 909 height 512
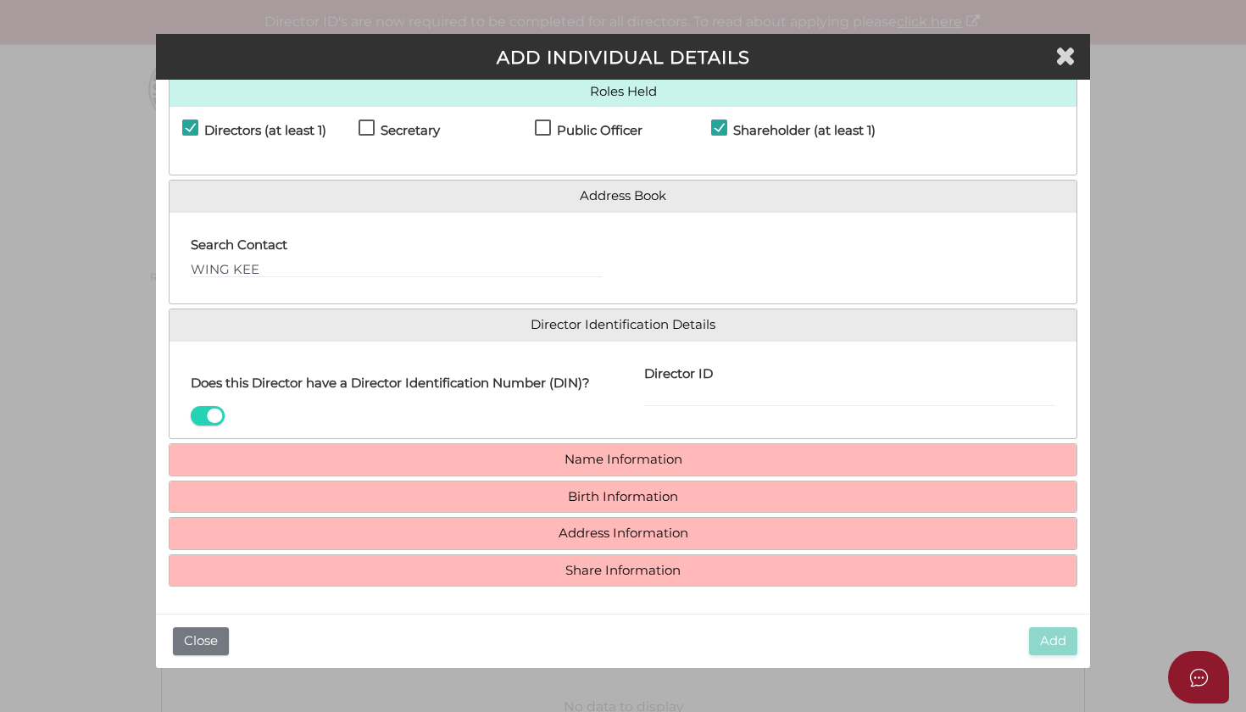
scroll to position [47, 0]
click at [636, 453] on link "Name Information" at bounding box center [623, 460] width 882 height 14
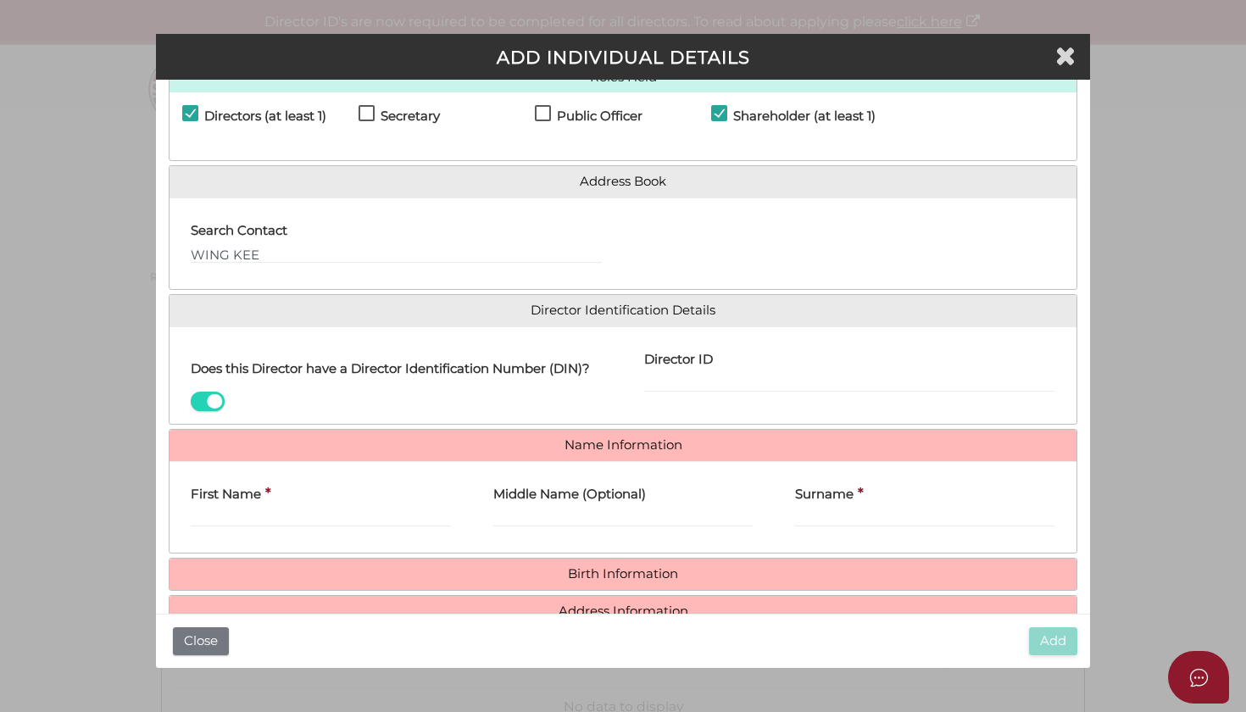
scroll to position [53, 0]
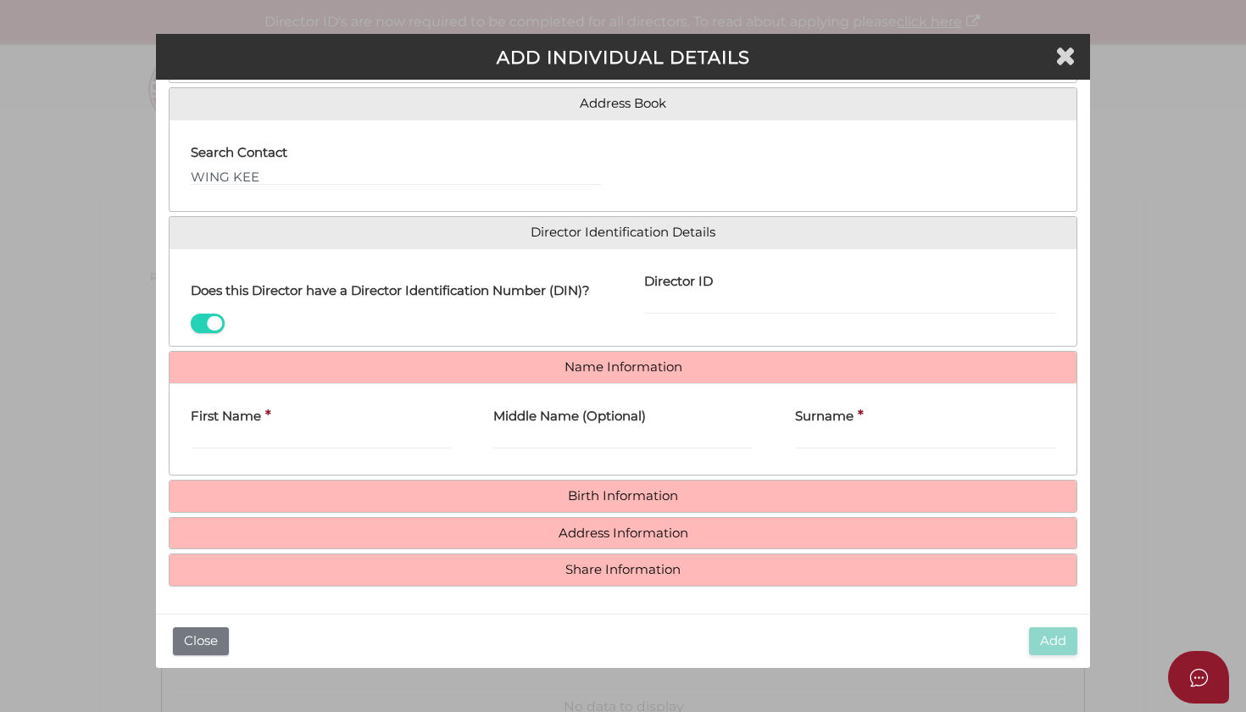
click at [630, 500] on link "Birth Information" at bounding box center [623, 496] width 882 height 14
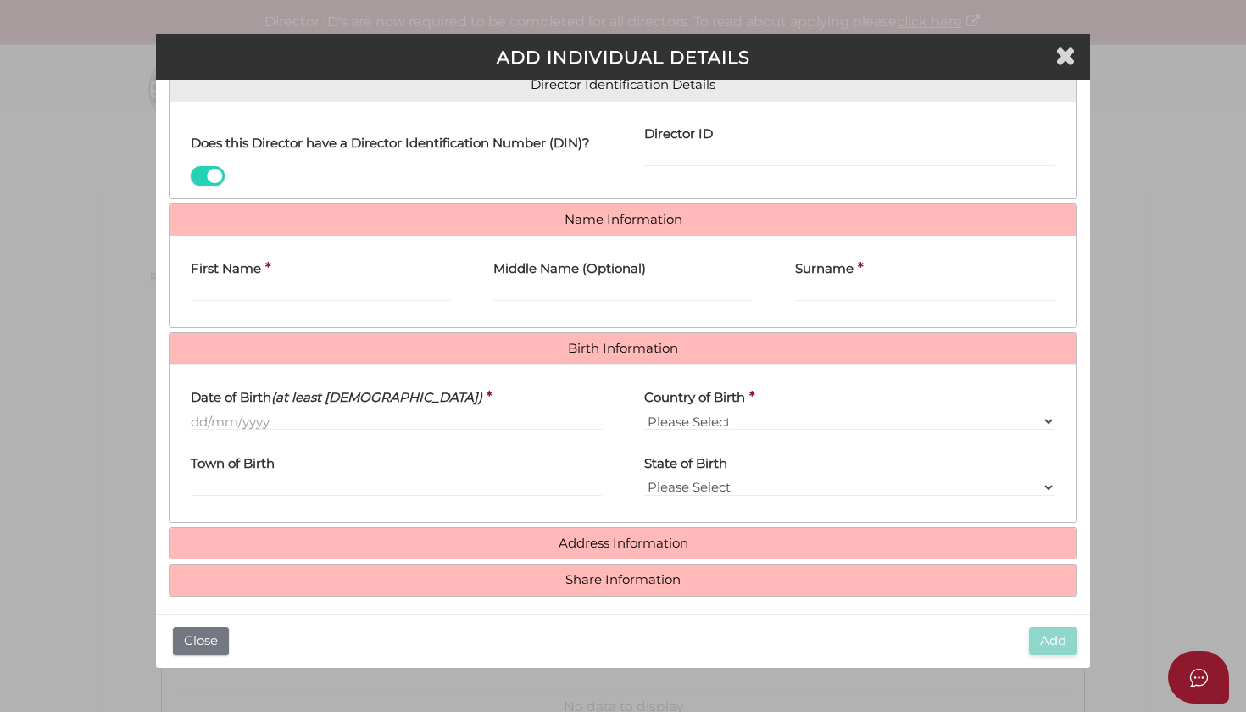
scroll to position [279, 0]
click at [640, 550] on link "Address Information" at bounding box center [623, 543] width 882 height 14
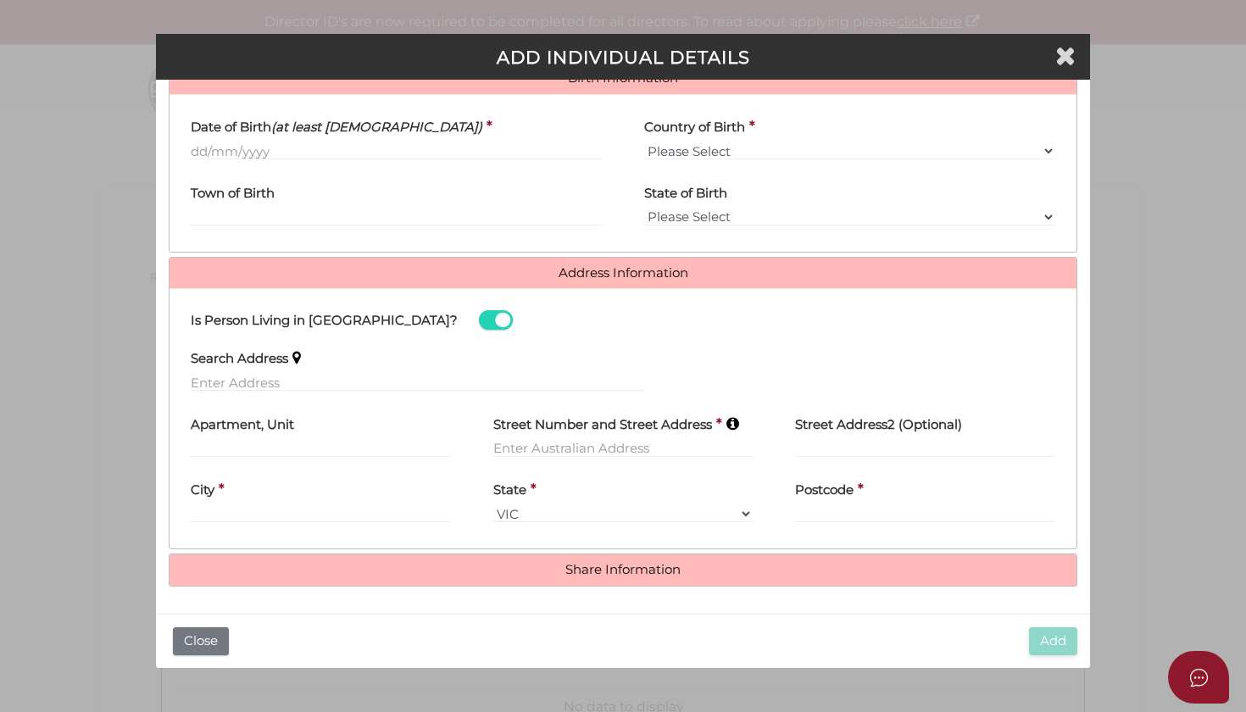
scroll to position [575, 0]
click at [628, 567] on link "Share Information" at bounding box center [623, 570] width 882 height 14
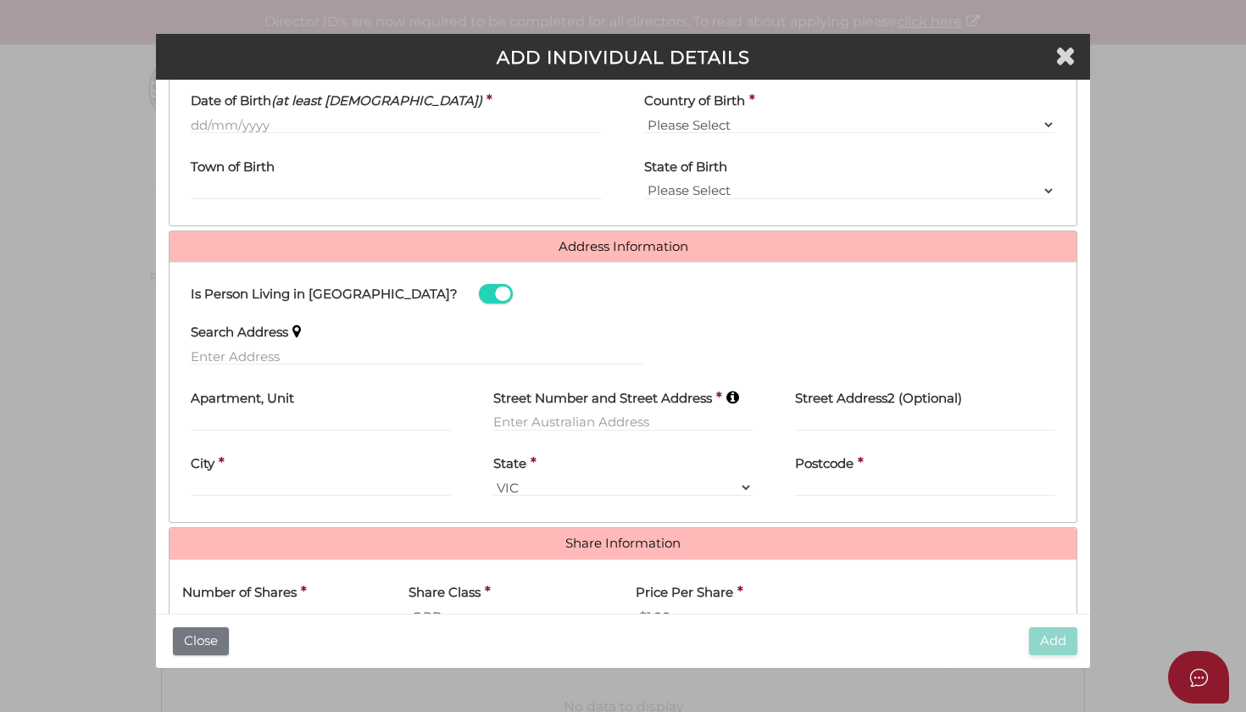
click at [620, 559] on h4 "Share Information" at bounding box center [623, 543] width 908 height 31
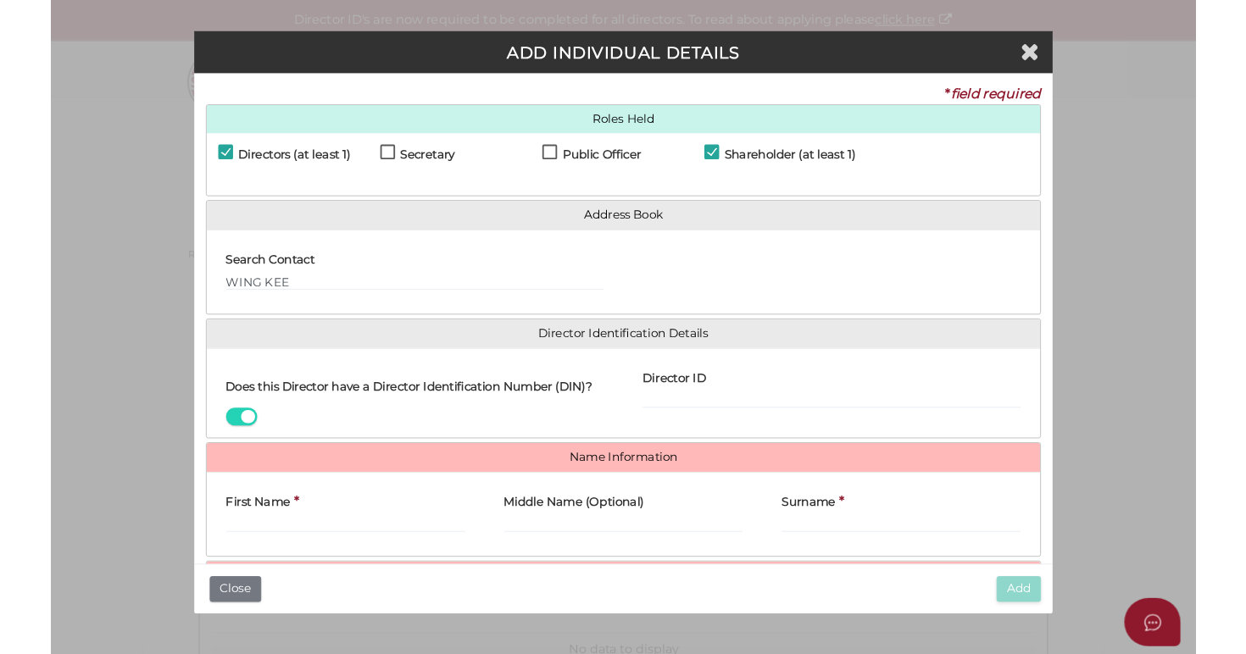
scroll to position [0, 0]
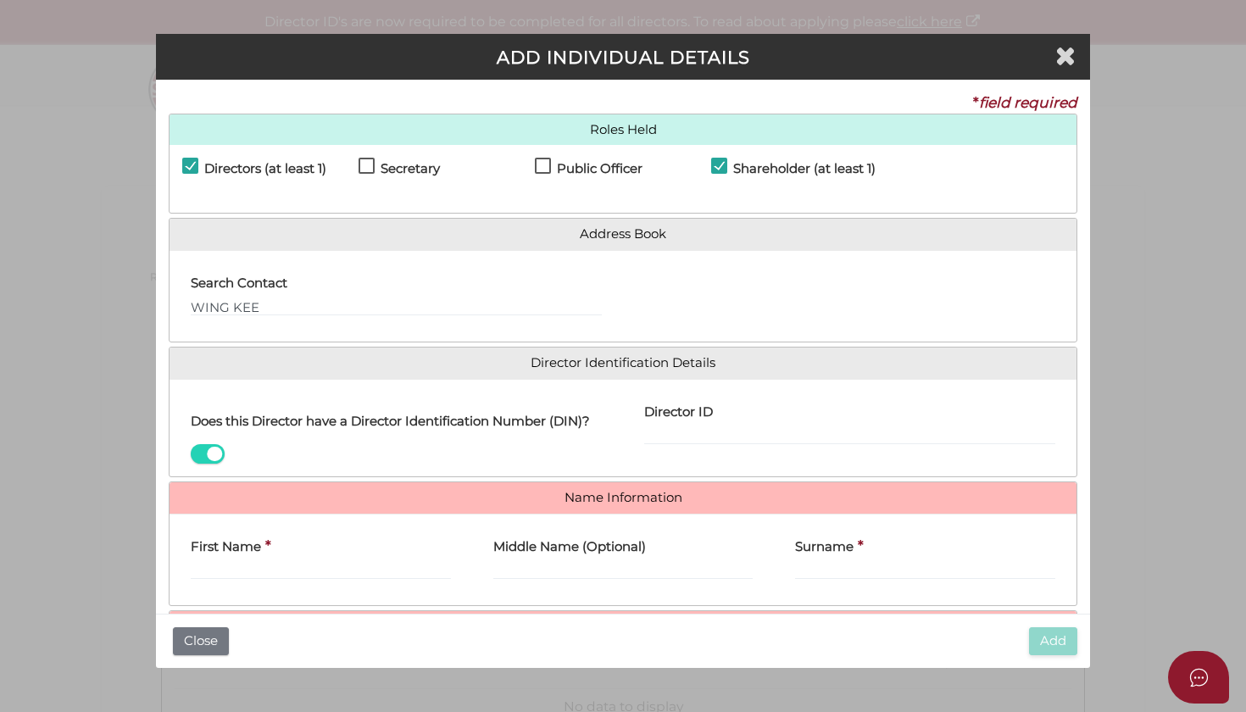
click at [359, 164] on label "Secretary" at bounding box center [398, 172] width 81 height 21
checkbox input "true"
click at [542, 169] on label "Public Officer" at bounding box center [589, 172] width 108 height 21
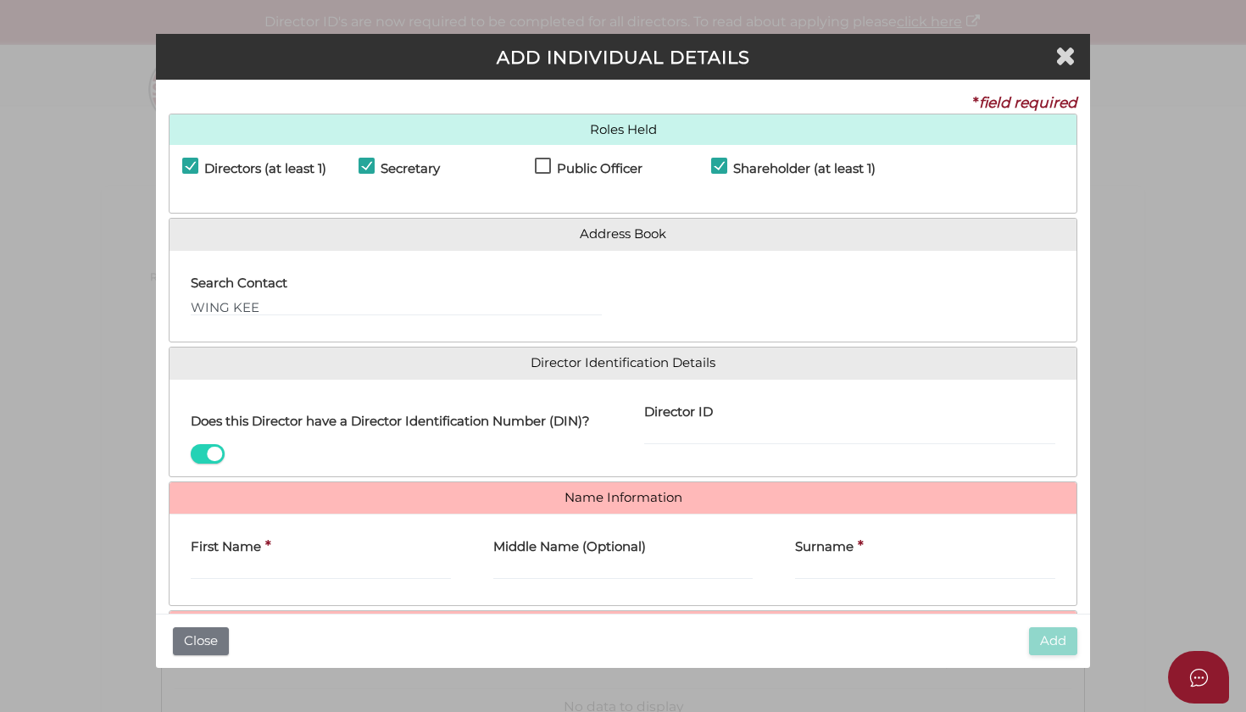
checkbox input "true"
click at [669, 428] on input "Director ID" at bounding box center [849, 435] width 411 height 19
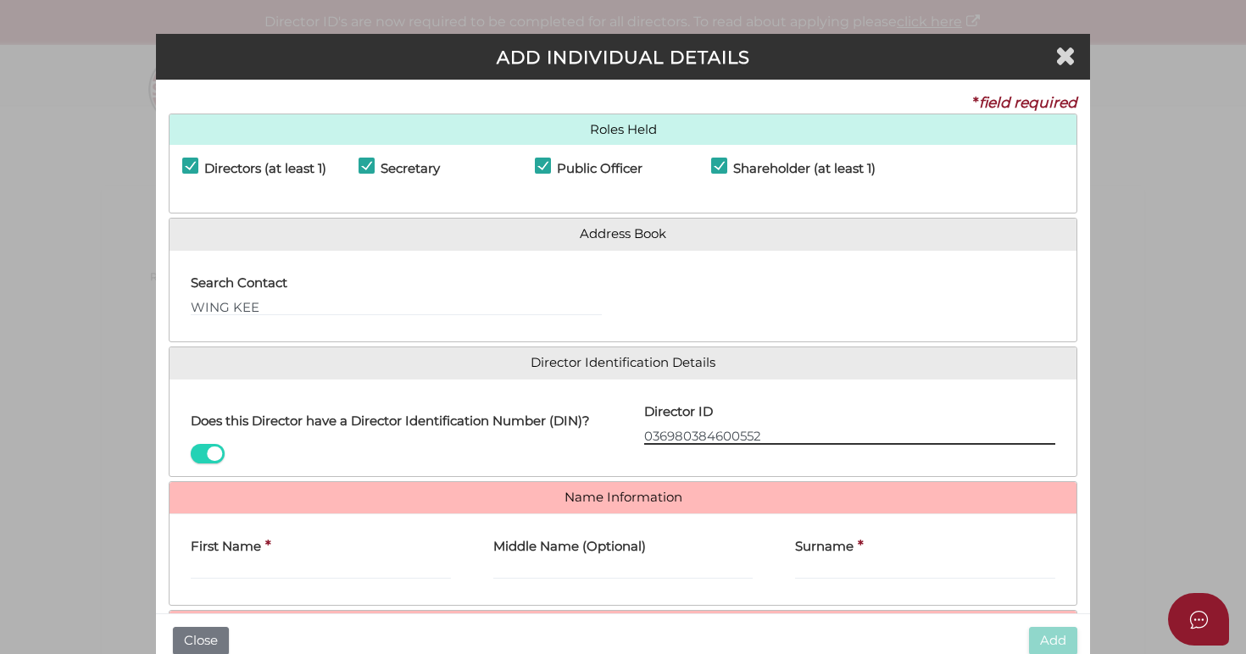
type input "036980384600552"
click at [517, 304] on input "WING KEE" at bounding box center [396, 306] width 411 height 19
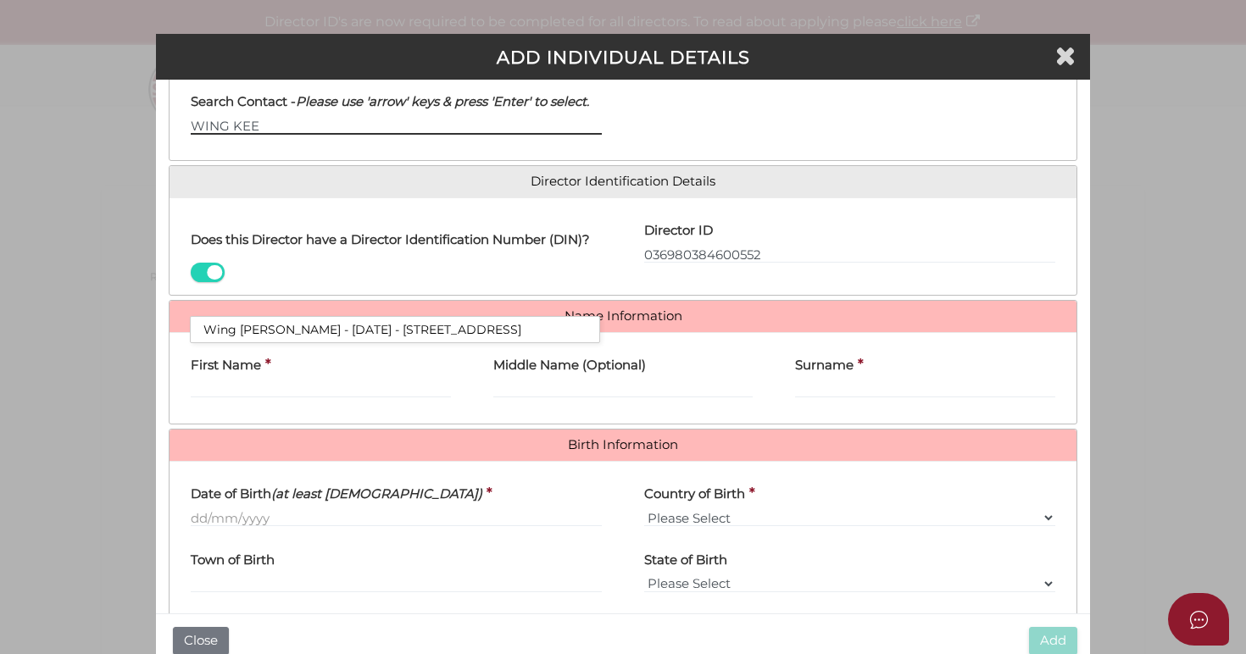
scroll to position [186, 0]
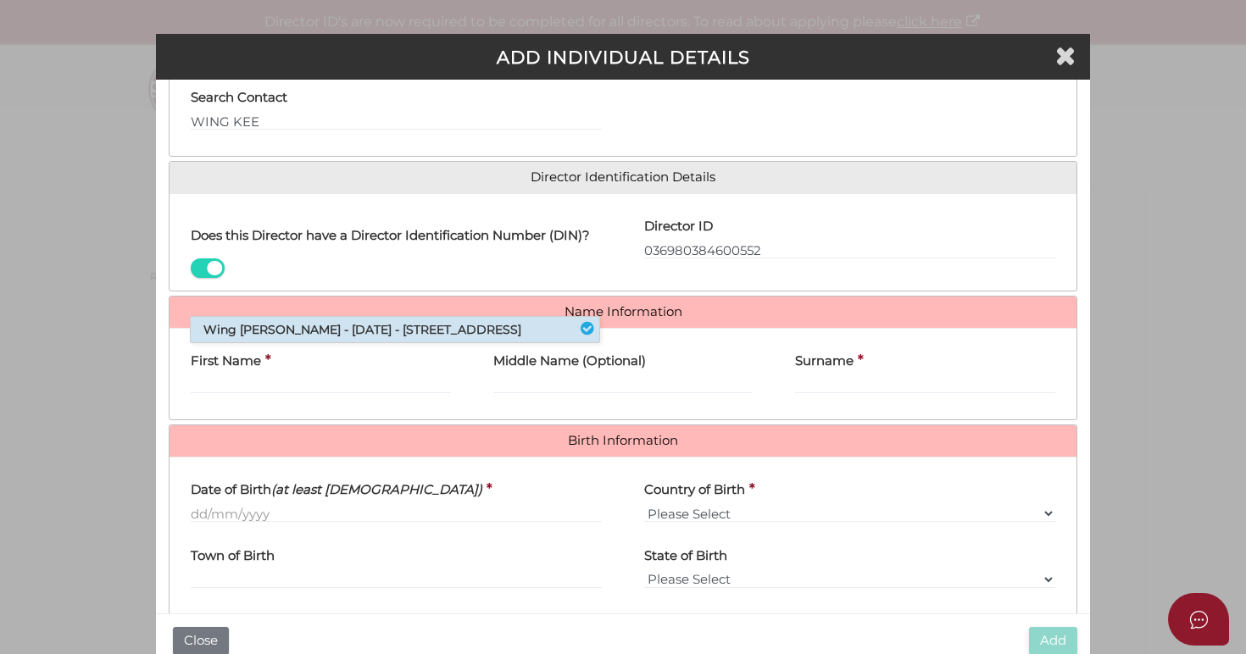
click at [315, 342] on li "Wing [PERSON_NAME] - [DATE] - [STREET_ADDRESS]" at bounding box center [395, 329] width 408 height 25
type input "Wing"
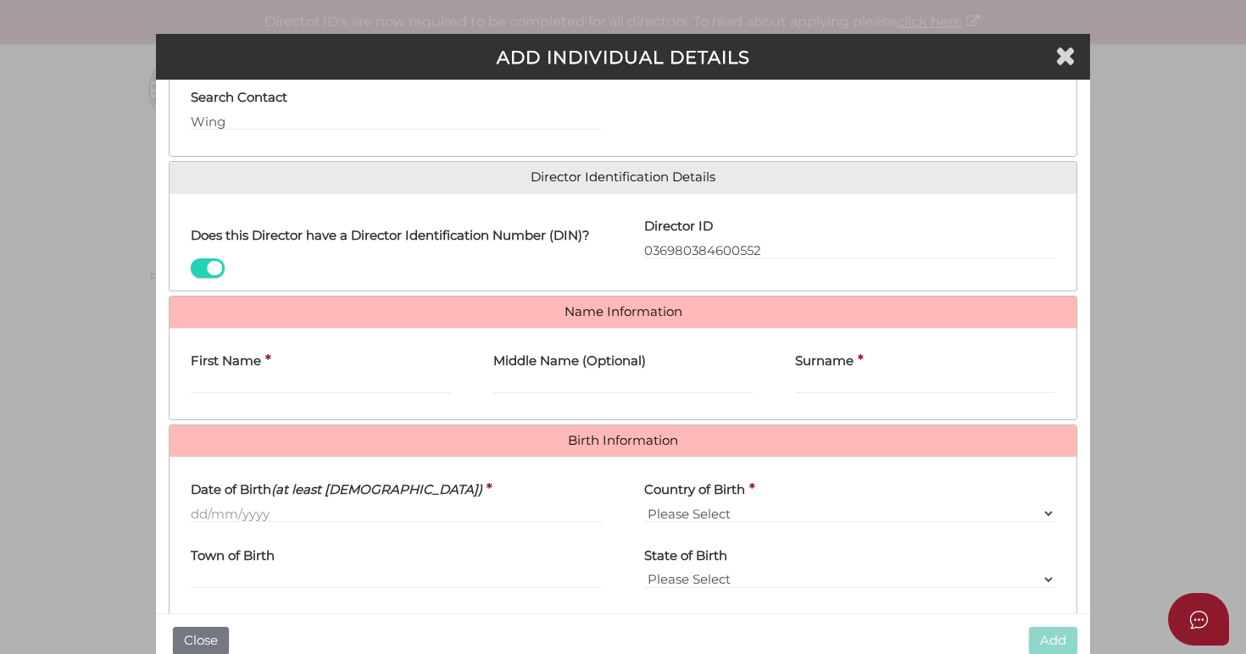
type input "Wing Kee"
type input "[PERSON_NAME]"
select select "[GEOGRAPHIC_DATA]"
type input "Unit 2"
type input "[STREET_ADDRESS]"
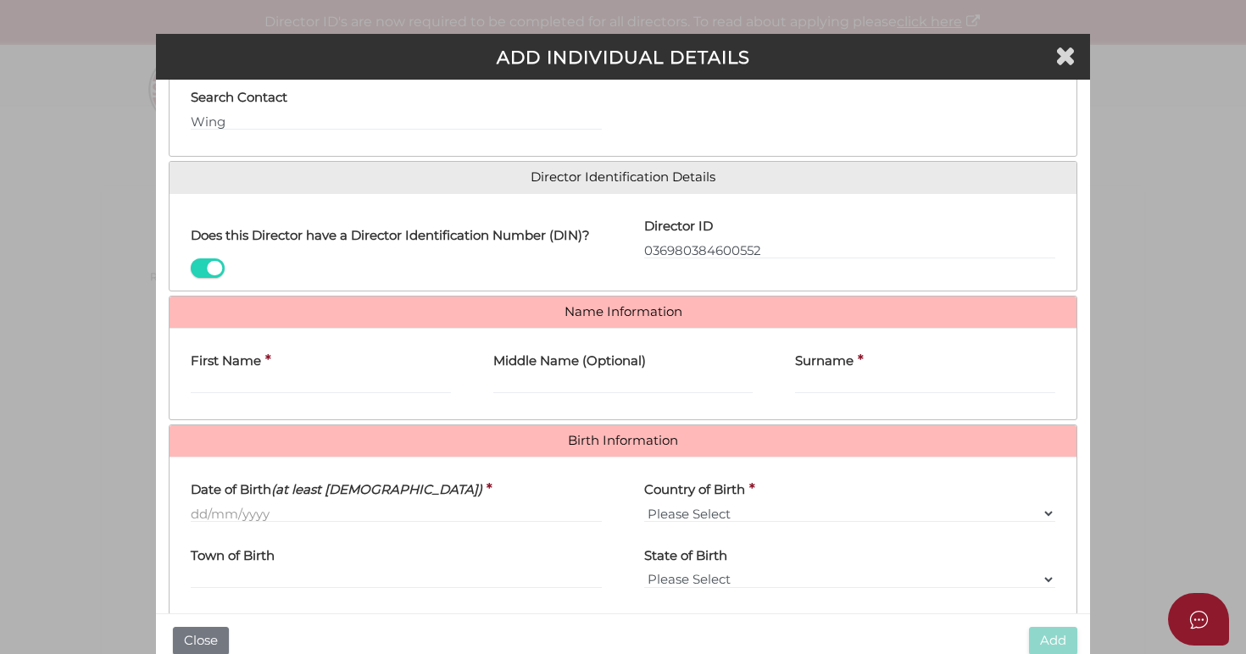
type input "Nunawading"
type input "3131"
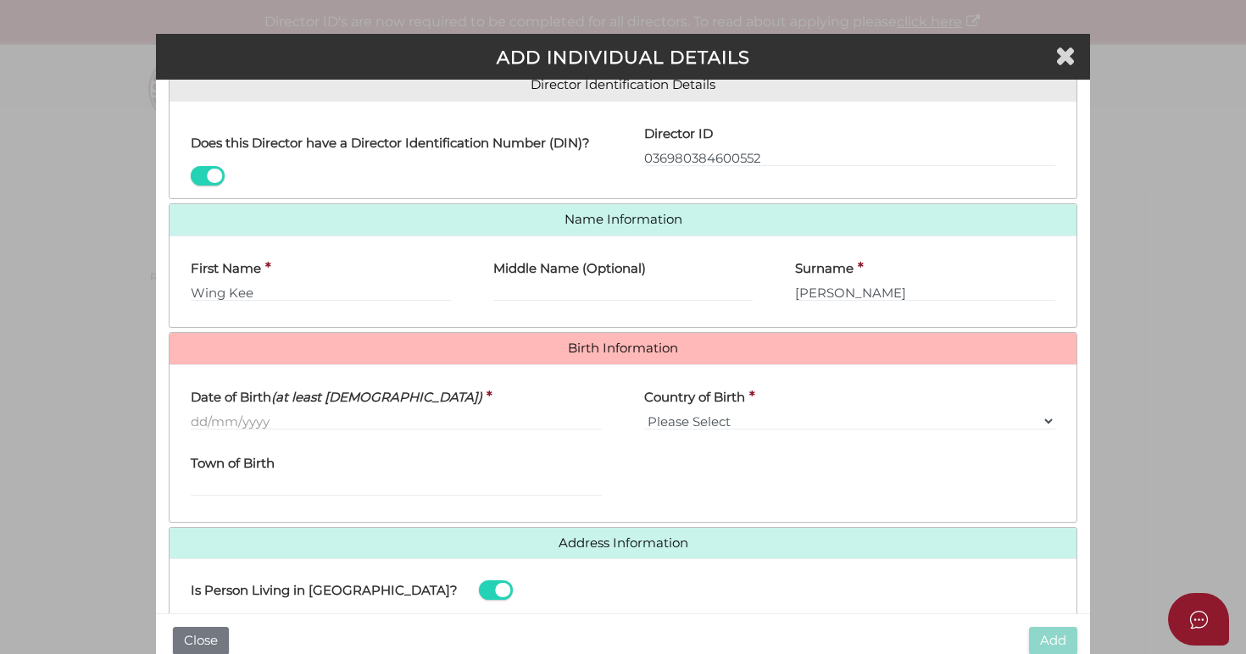
scroll to position [377, 0]
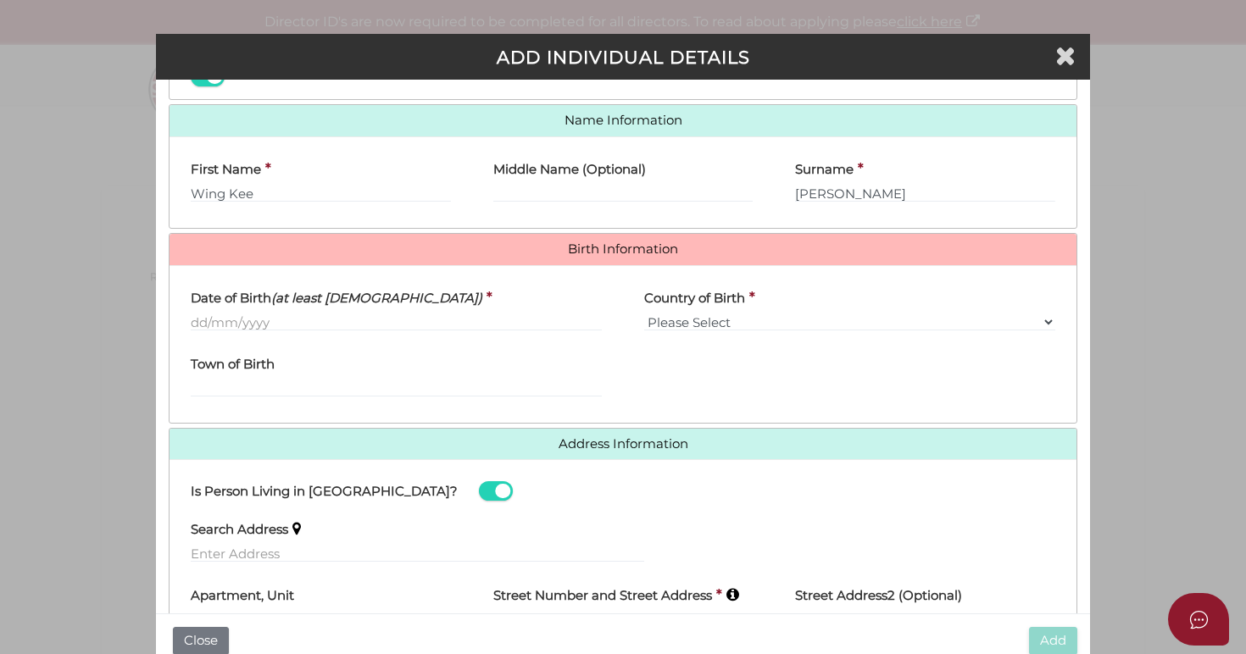
click at [187, 329] on div "Date of Birth (at least [DEMOGRAPHIC_DATA]) *" at bounding box center [395, 312] width 453 height 66
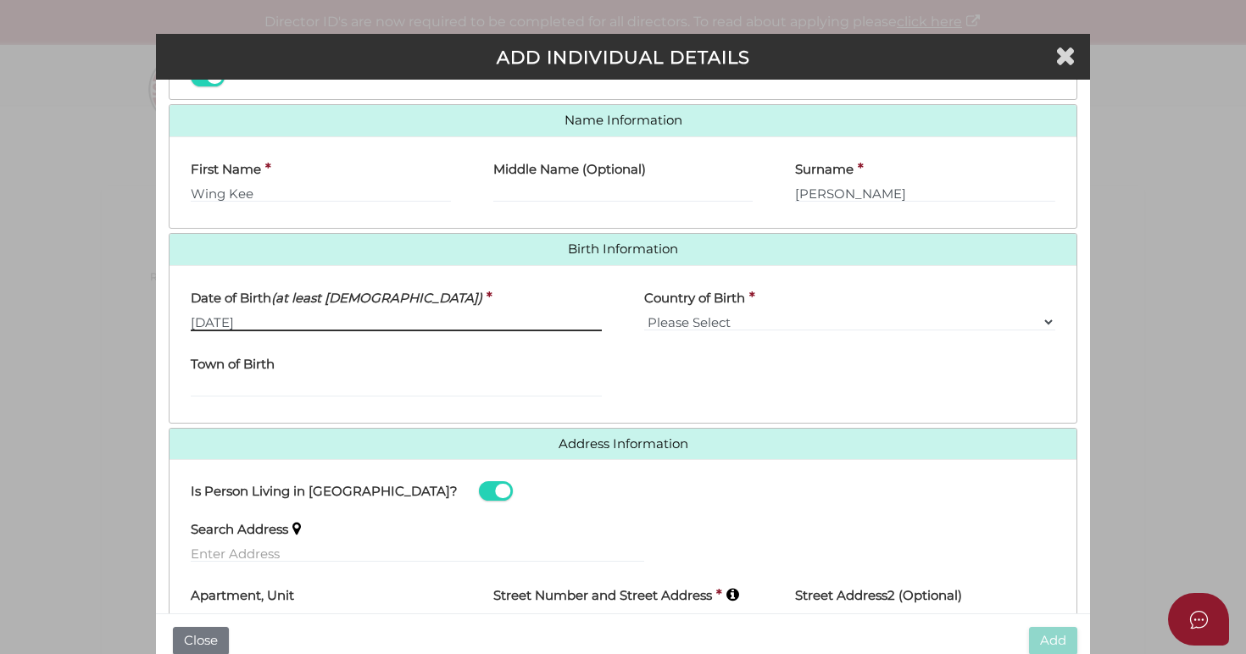
type input "[DATE]"
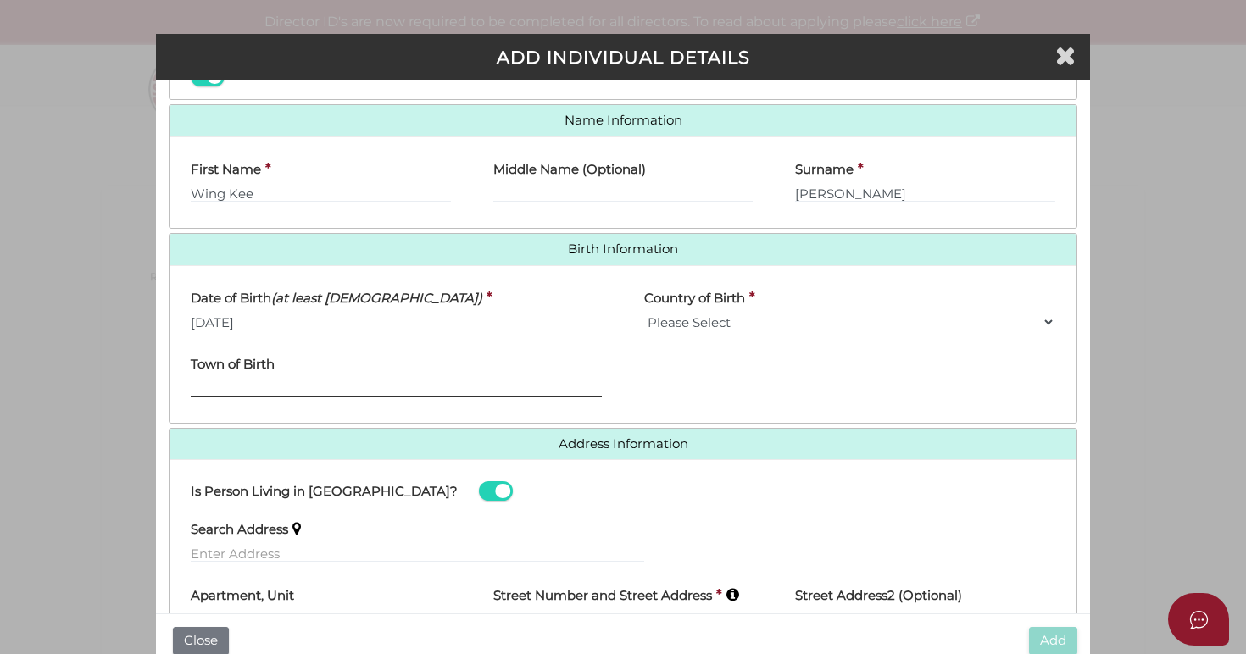
click at [228, 394] on input "Town of Birth" at bounding box center [396, 388] width 411 height 19
type input "h"
type input "[GEOGRAPHIC_DATA]"
click at [372, 356] on div "Town of Birth [DEMOGRAPHIC_DATA]" at bounding box center [396, 370] width 411 height 53
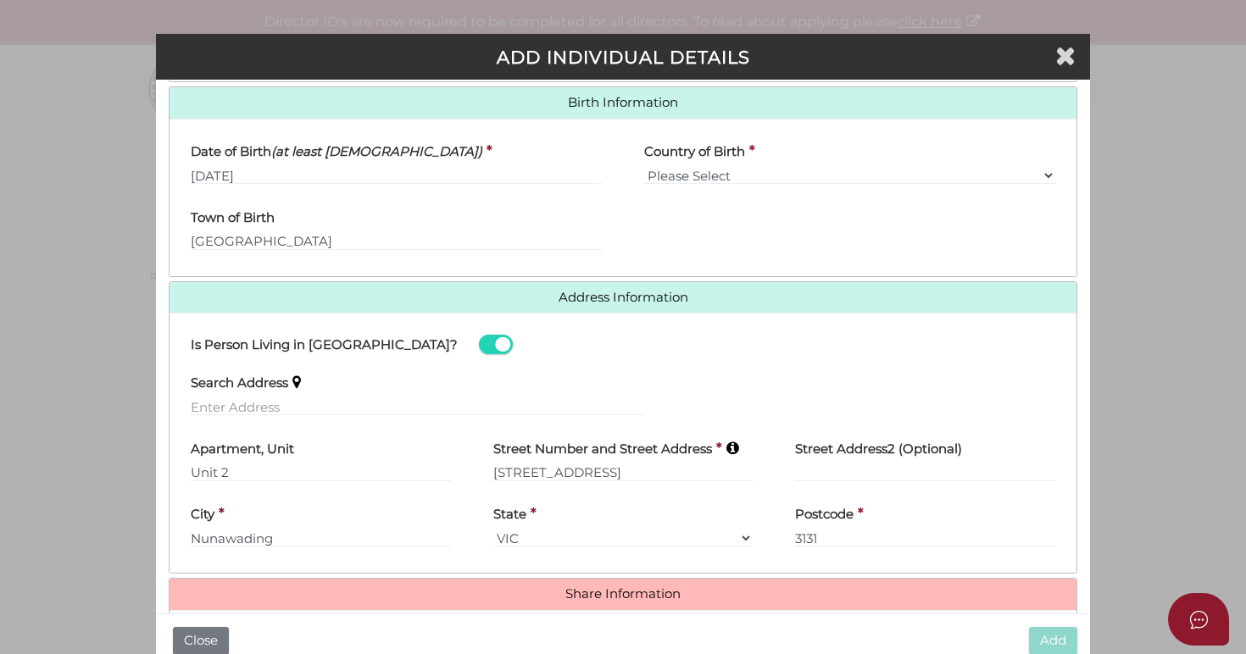
scroll to position [651, 0]
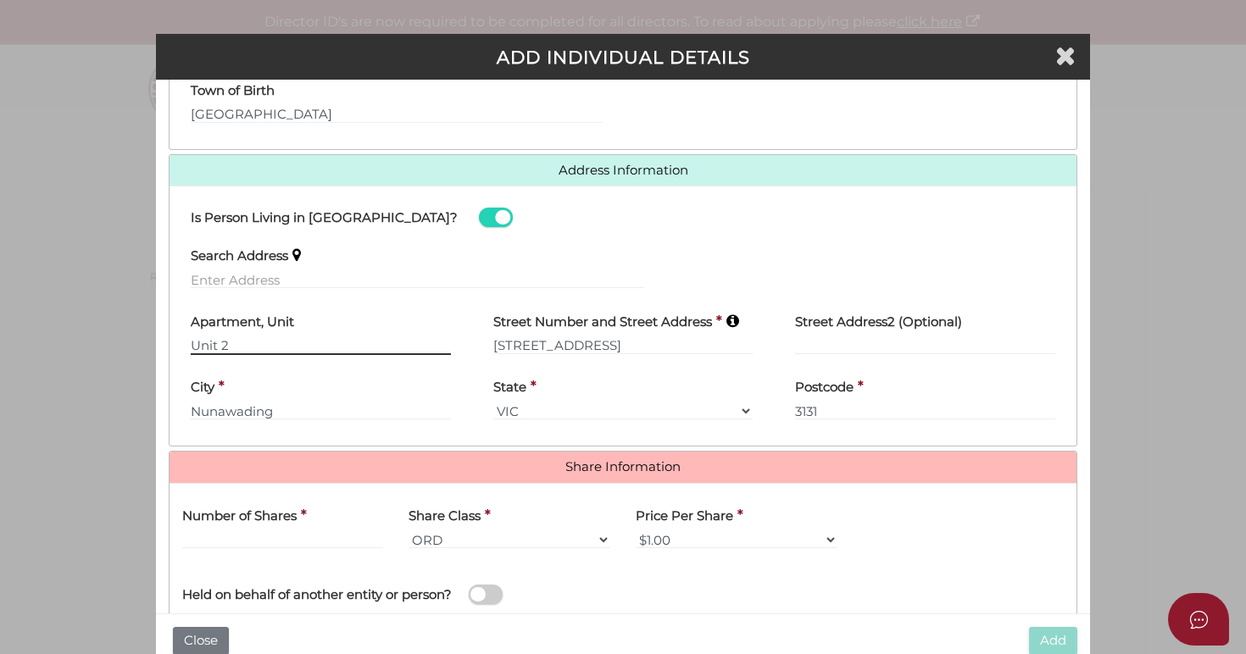
click at [321, 343] on input "Unit 2" at bounding box center [321, 345] width 260 height 19
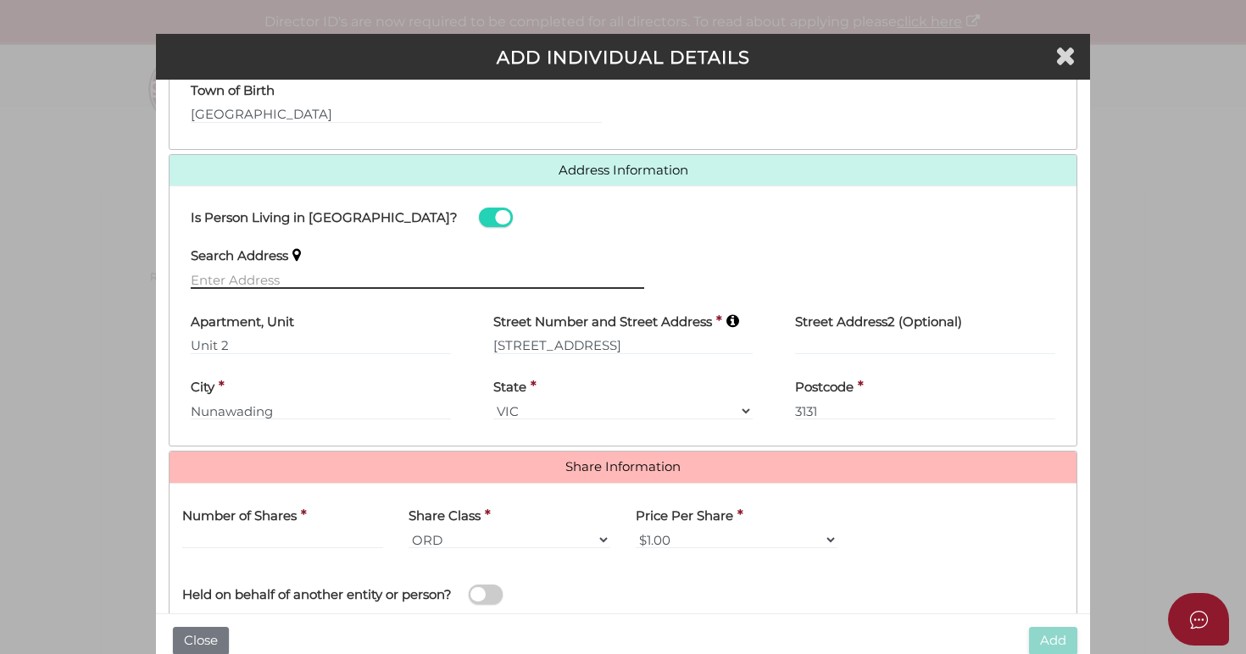
click at [312, 281] on input "text" at bounding box center [417, 279] width 453 height 19
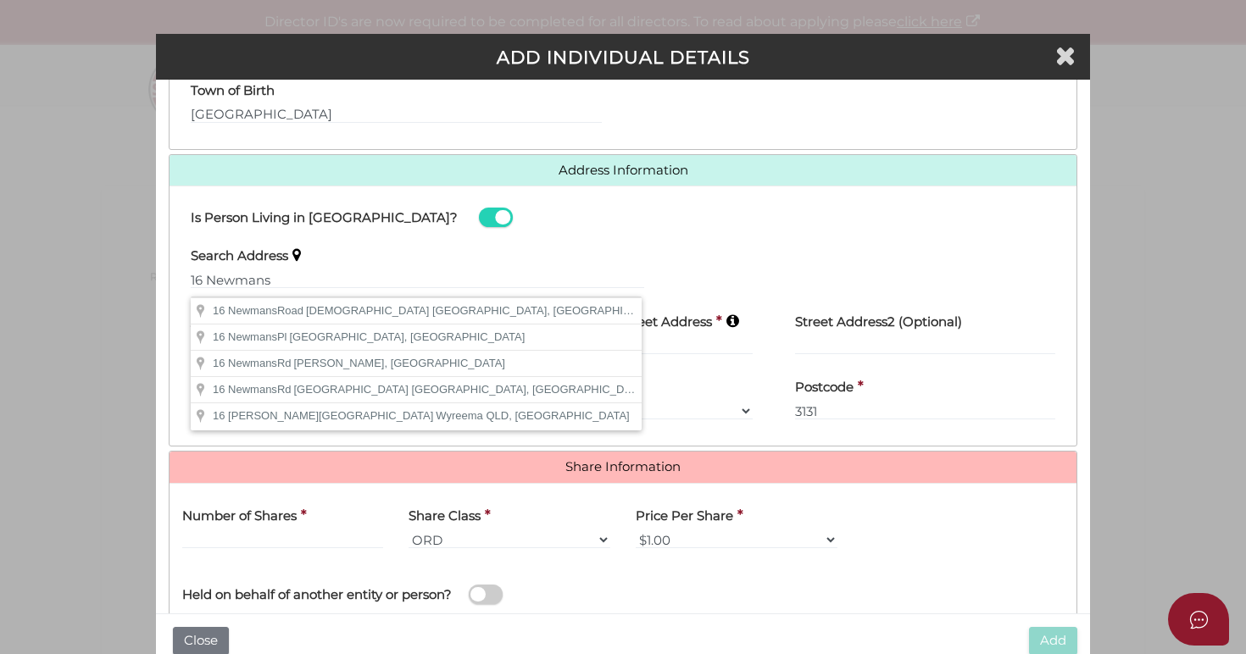
type input "[STREET_ADDRESS]"
drag, startPoint x: 312, startPoint y: 281, endPoint x: 351, endPoint y: 312, distance: 50.0
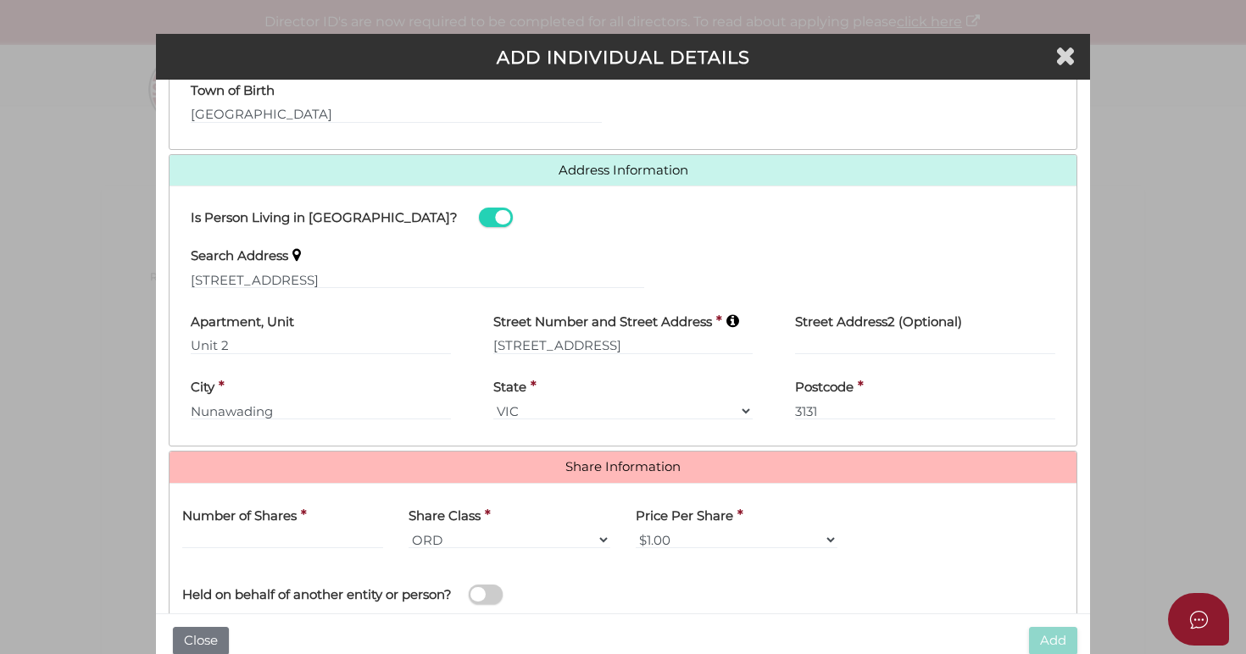
type input "[STREET_ADDRESS]"
type input "[DEMOGRAPHIC_DATA]"
select select "VIC"
type input "3106"
drag, startPoint x: 270, startPoint y: 347, endPoint x: 96, endPoint y: 327, distance: 175.7
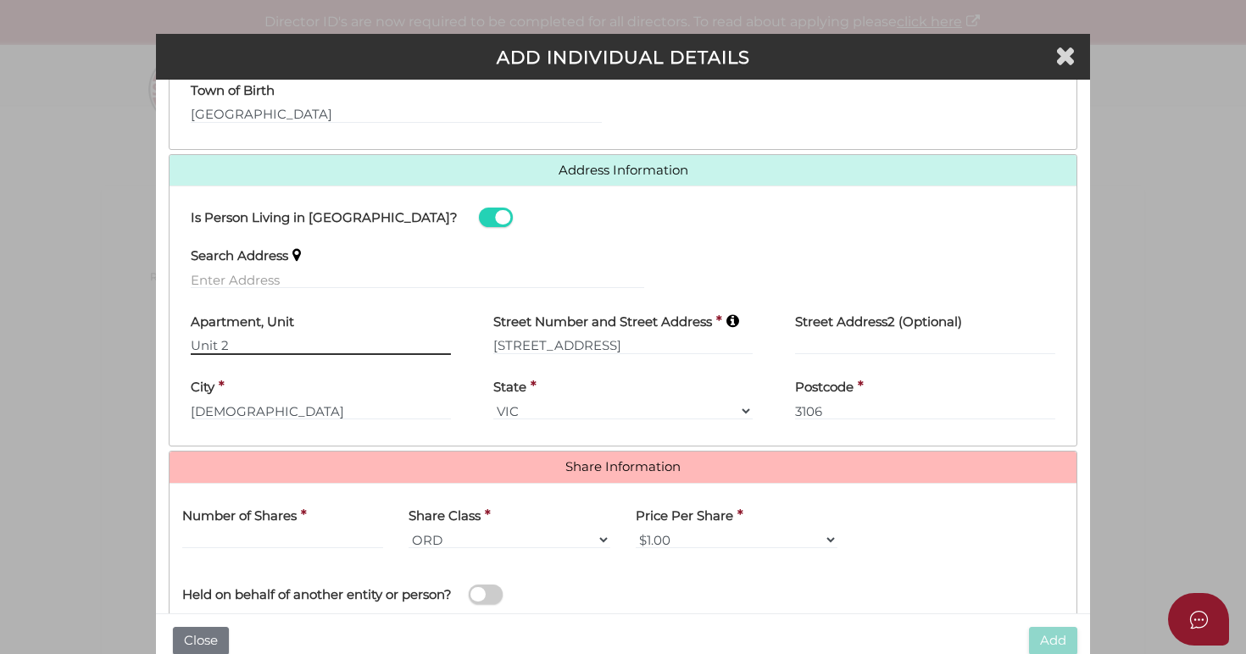
click at [96, 327] on div "Pty Ltd ADD INDIVIDUAL DETAILS * field required Roles Held Directors (at least …" at bounding box center [623, 327] width 1246 height 654
click at [519, 231] on div "Is Person Living in [GEOGRAPHIC_DATA]?" at bounding box center [623, 217] width 908 height 37
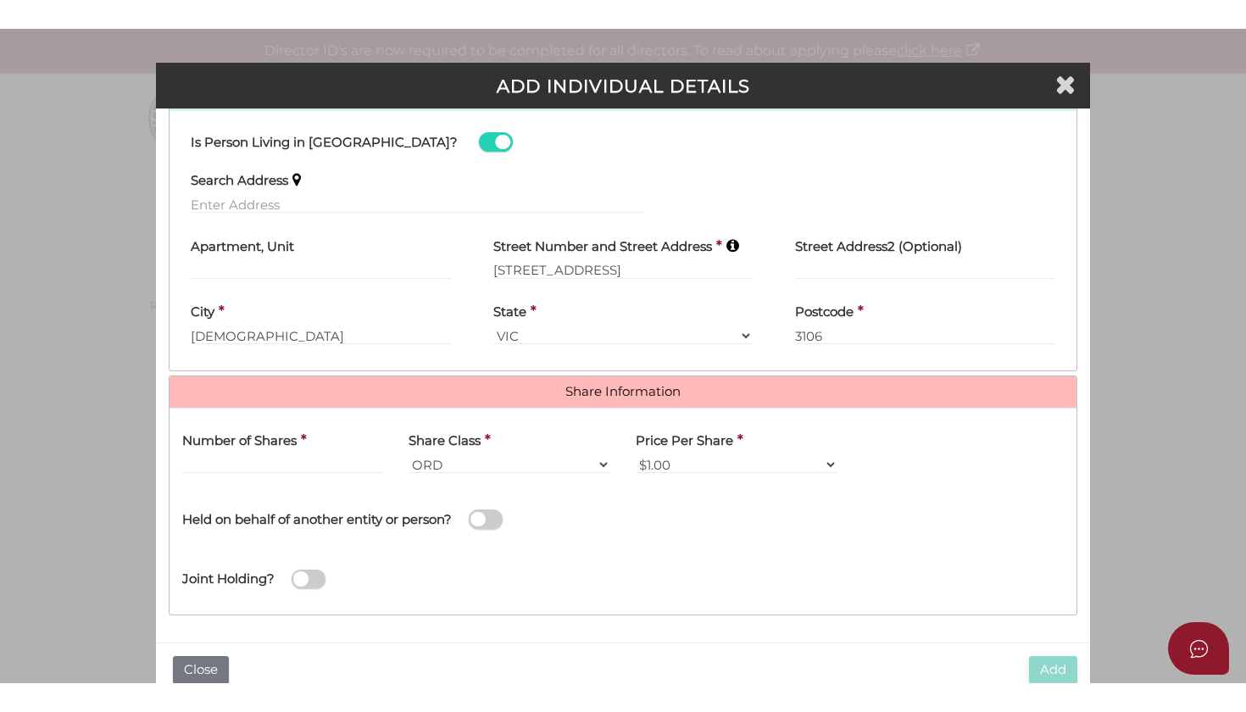
scroll to position [780, 0]
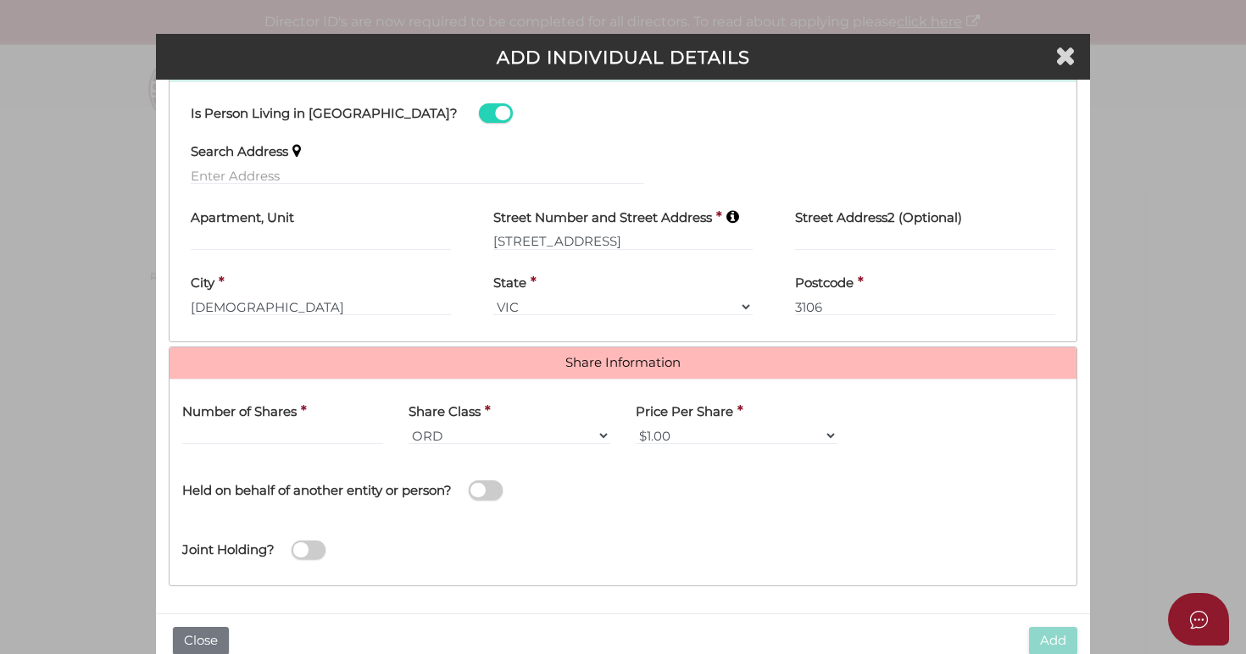
click at [361, 421] on div "Number of Shares *" at bounding box center [283, 418] width 202 height 53
click at [325, 433] on input "text" at bounding box center [283, 435] width 202 height 19
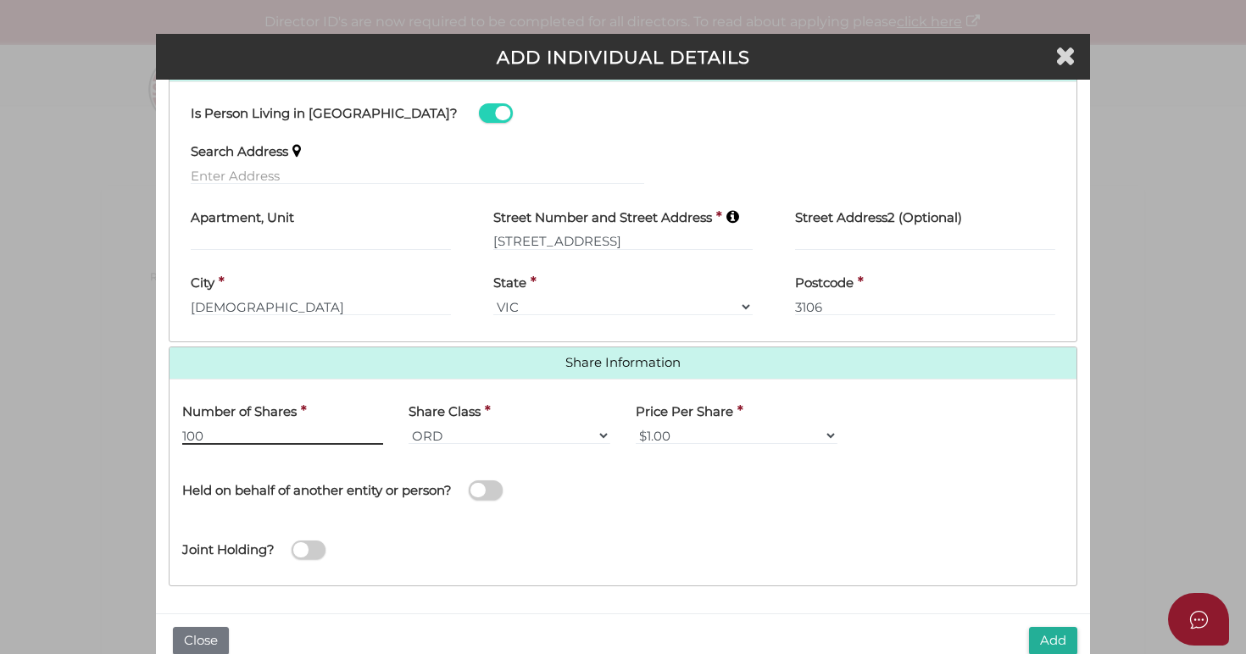
type input "100"
click at [688, 504] on div "Name of Entity *" at bounding box center [849, 488] width 453 height 60
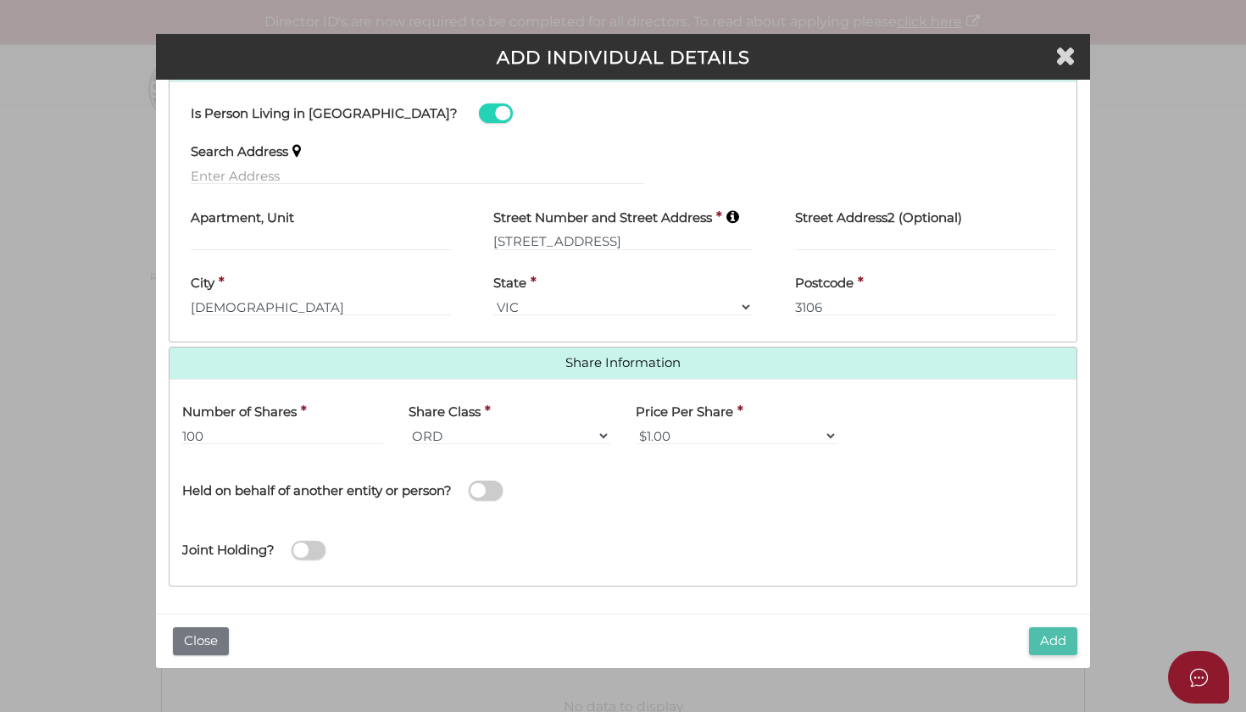
click at [1047, 630] on button "Add" at bounding box center [1053, 641] width 48 height 28
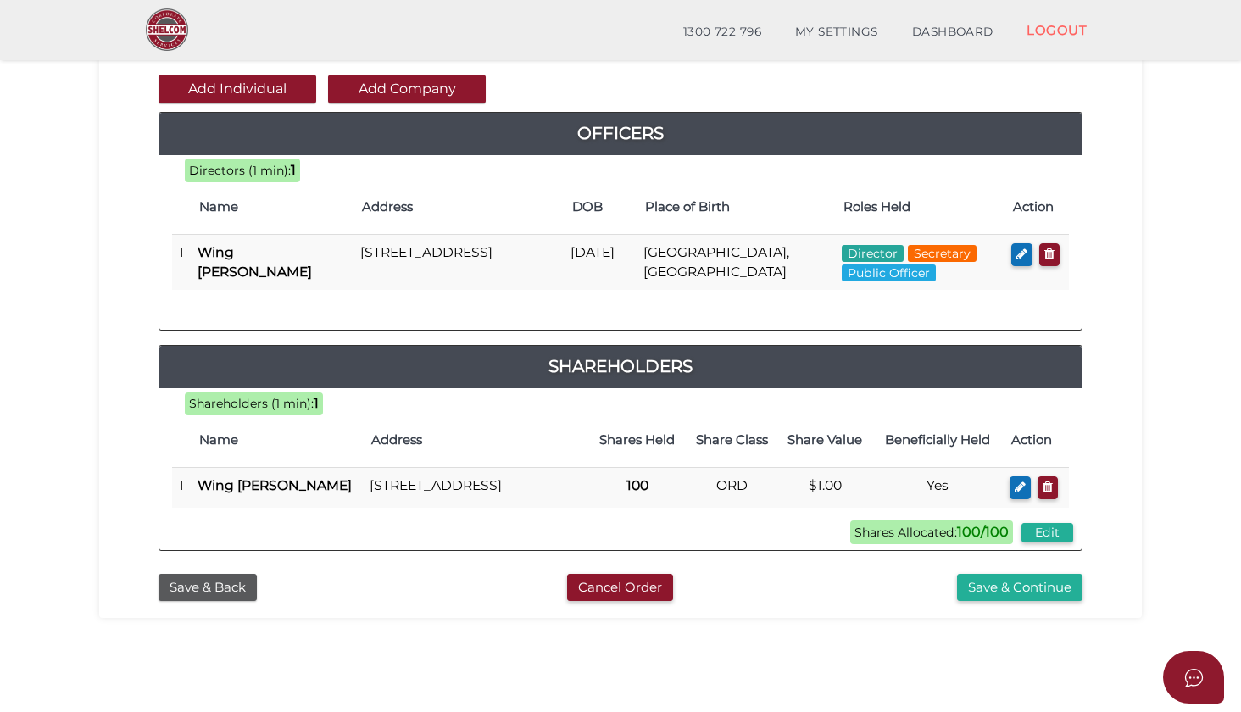
scroll to position [199, 0]
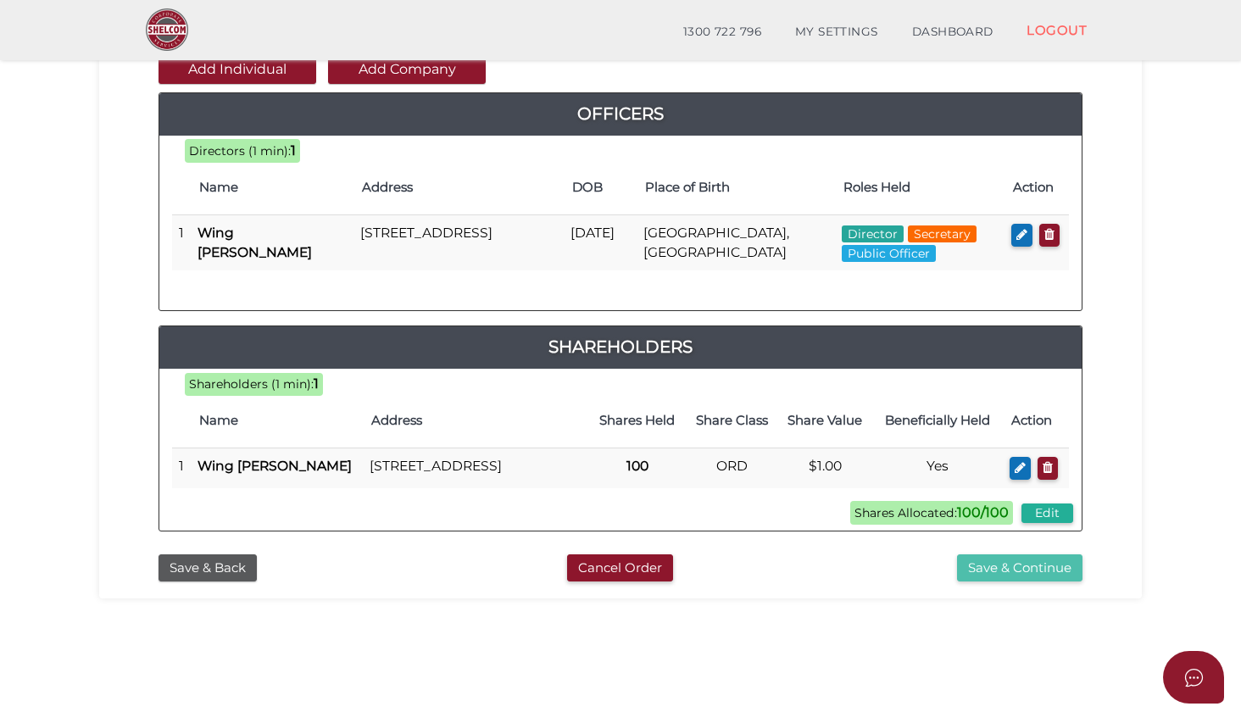
click at [1009, 582] on button "Save & Continue" at bounding box center [1019, 568] width 125 height 28
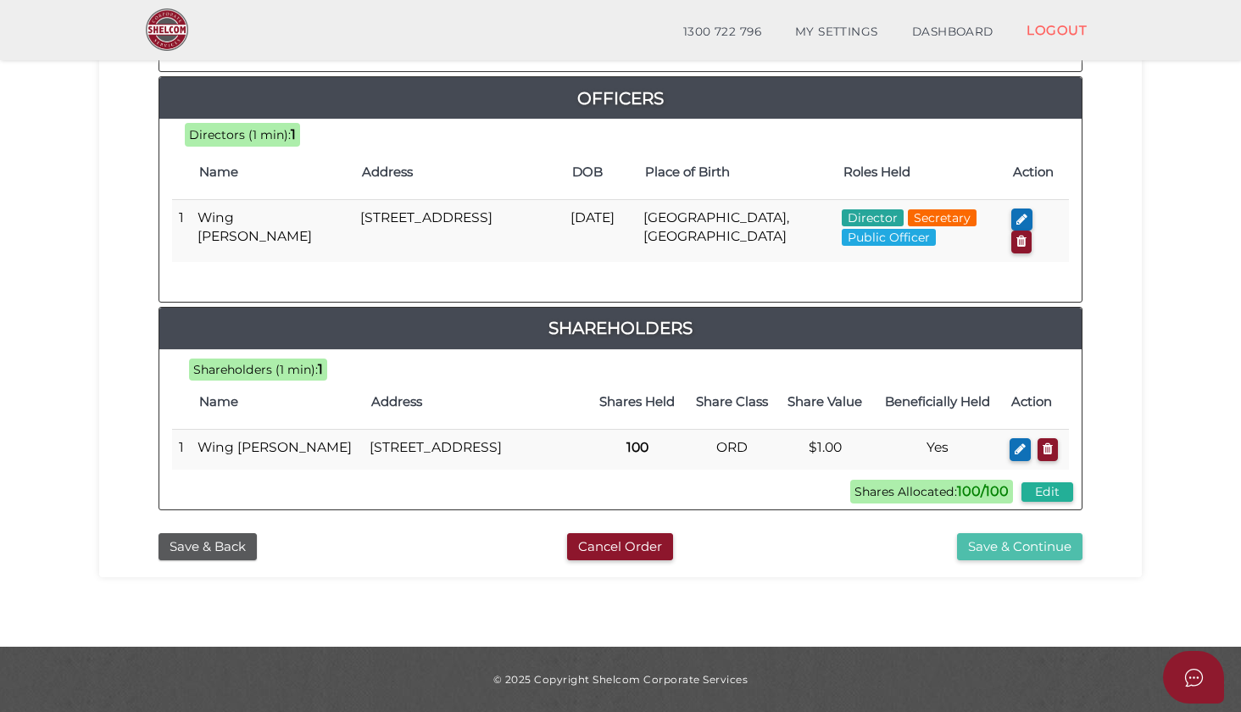
scroll to position [853, 0]
click at [995, 547] on button "Save & Continue" at bounding box center [1019, 547] width 125 height 28
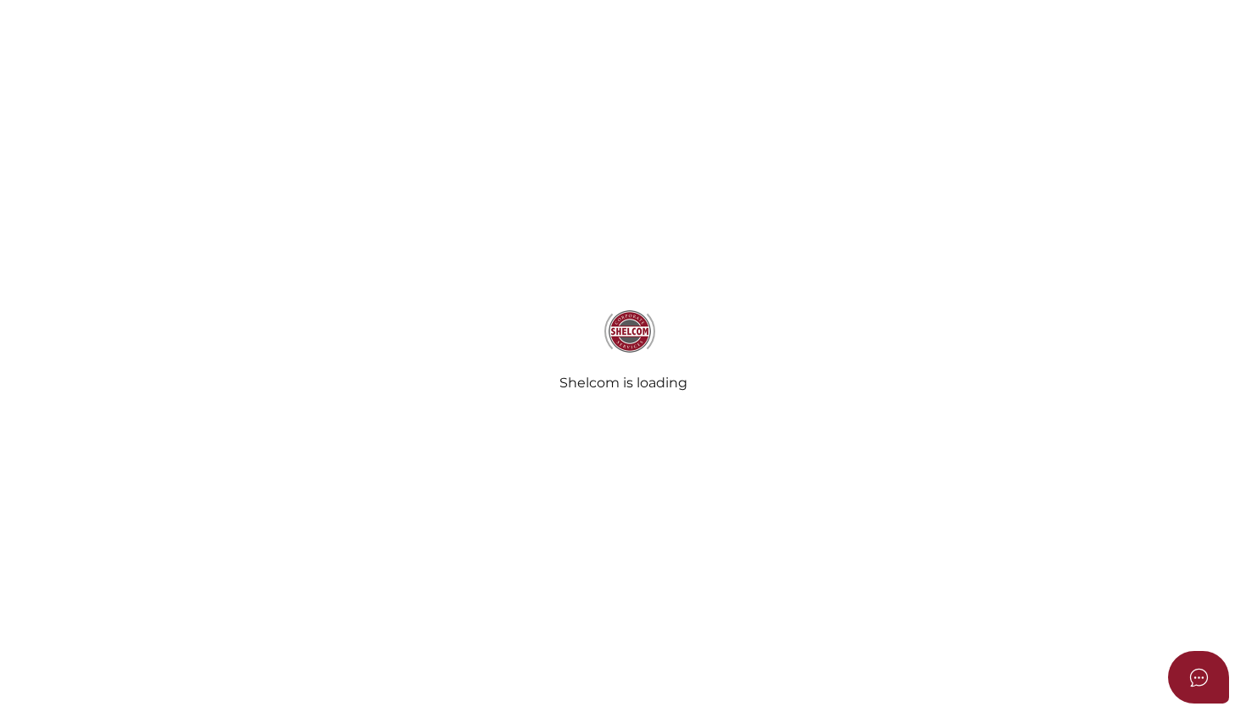
radio input "true"
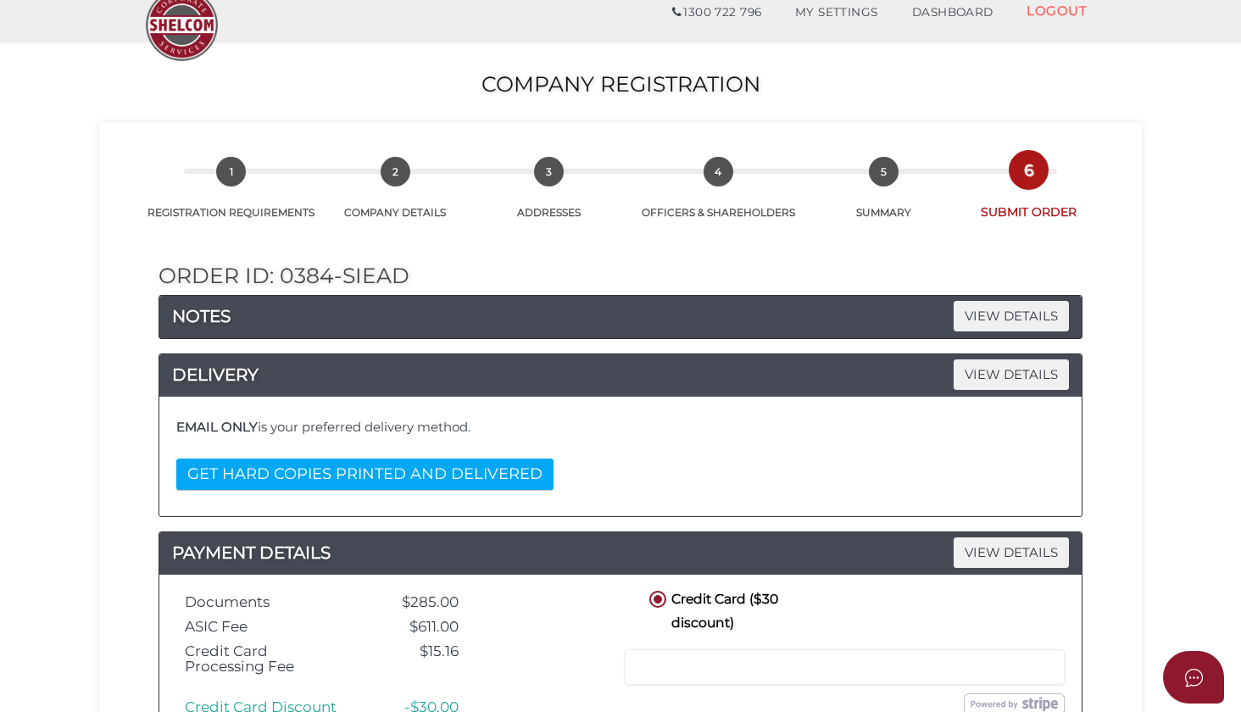
scroll to position [83, 0]
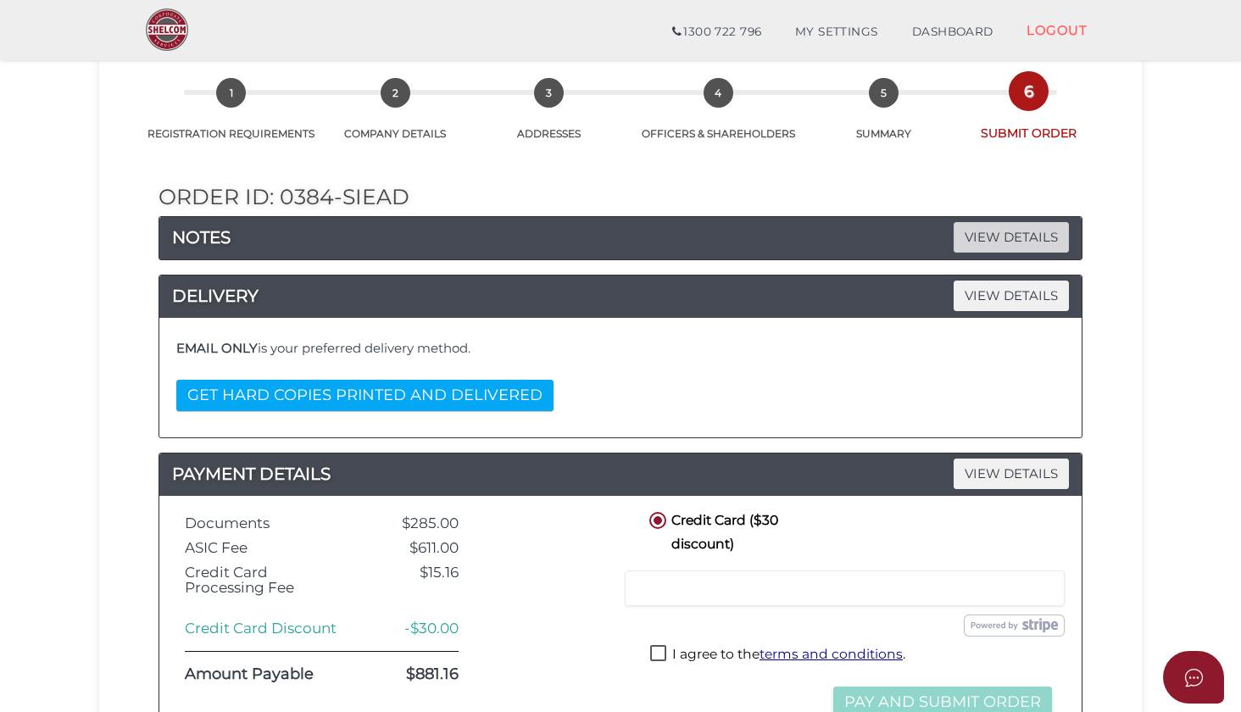
click at [1011, 238] on span "VIEW DETAILS" at bounding box center [1010, 237] width 115 height 30
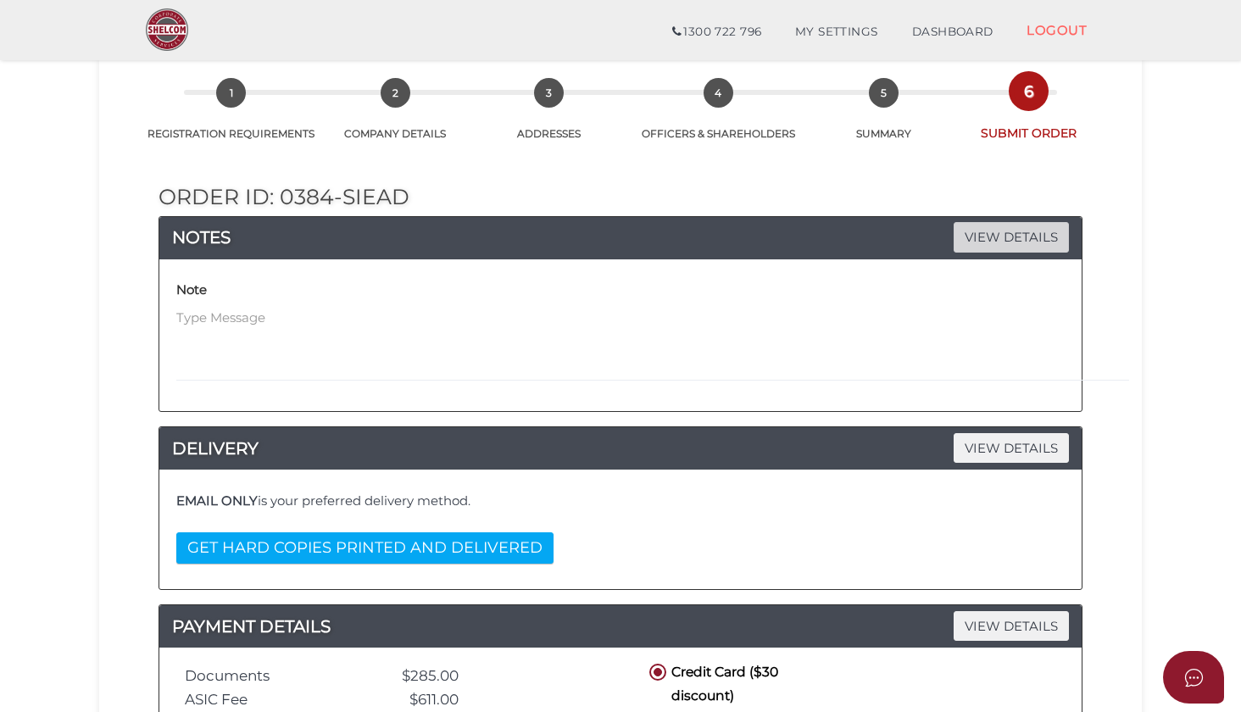
click at [1011, 238] on span "VIEW DETAILS" at bounding box center [1010, 237] width 115 height 30
click at [986, 236] on span "VIEW DETAILS" at bounding box center [1010, 237] width 115 height 30
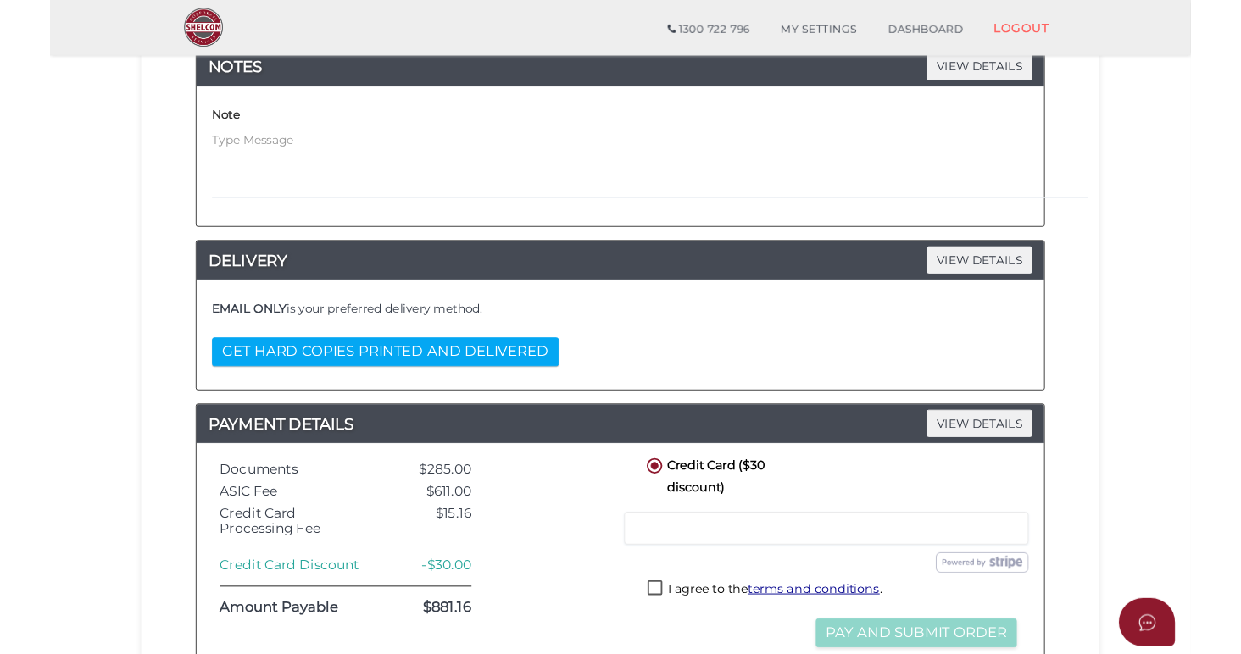
scroll to position [376, 0]
